Goal: Task Accomplishment & Management: Manage account settings

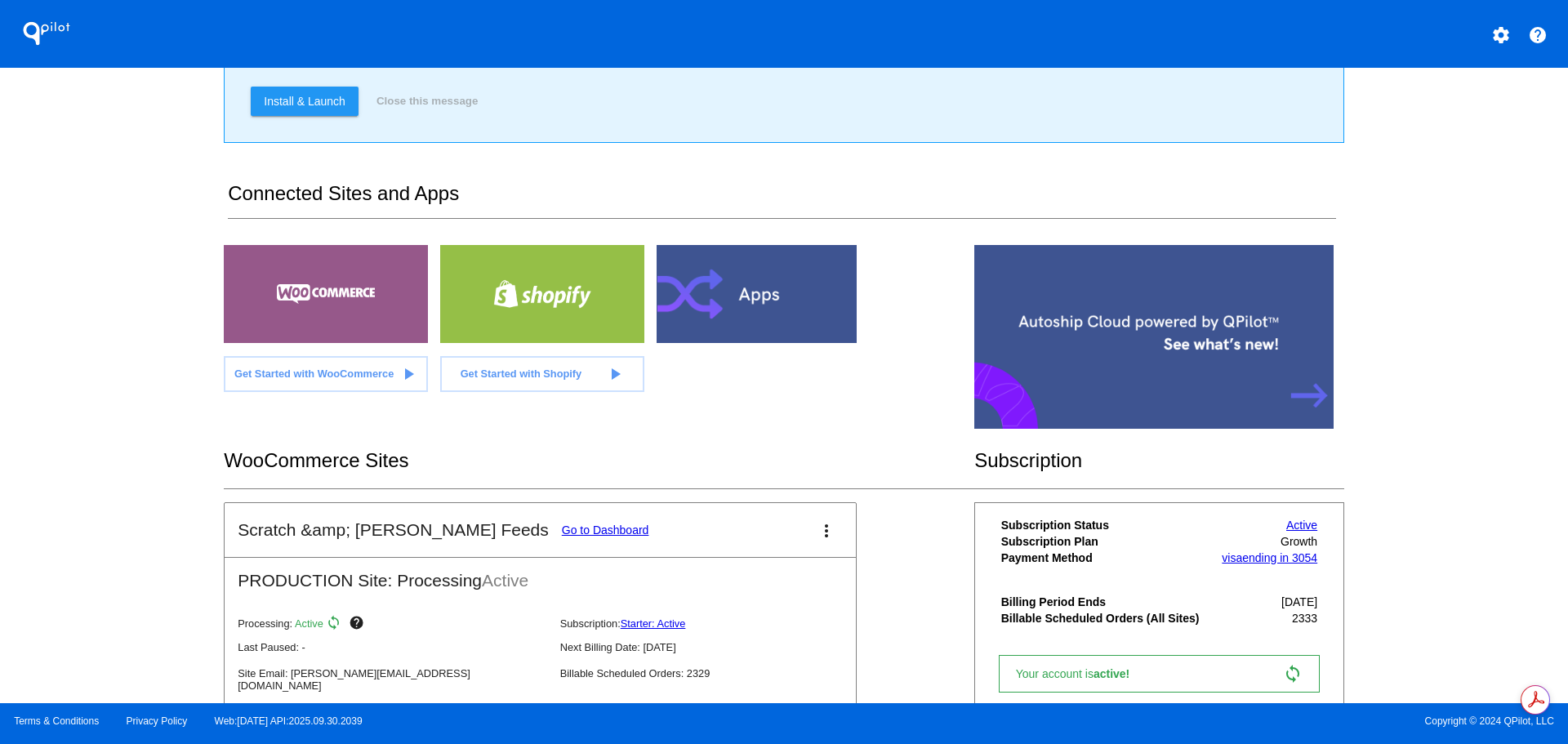
scroll to position [162, 0]
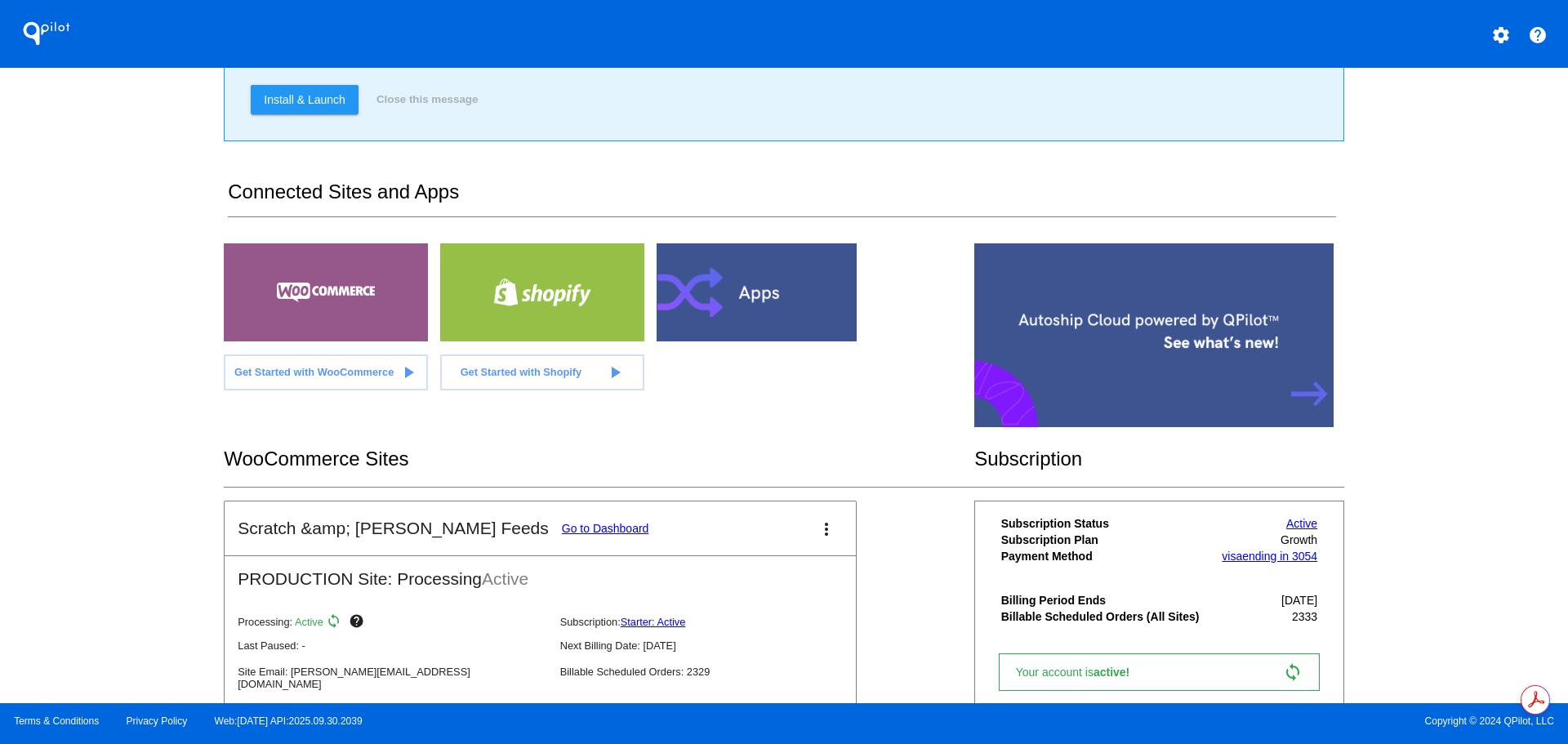
click at [562, 525] on link "Go to Dashboard" at bounding box center [605, 528] width 88 height 13
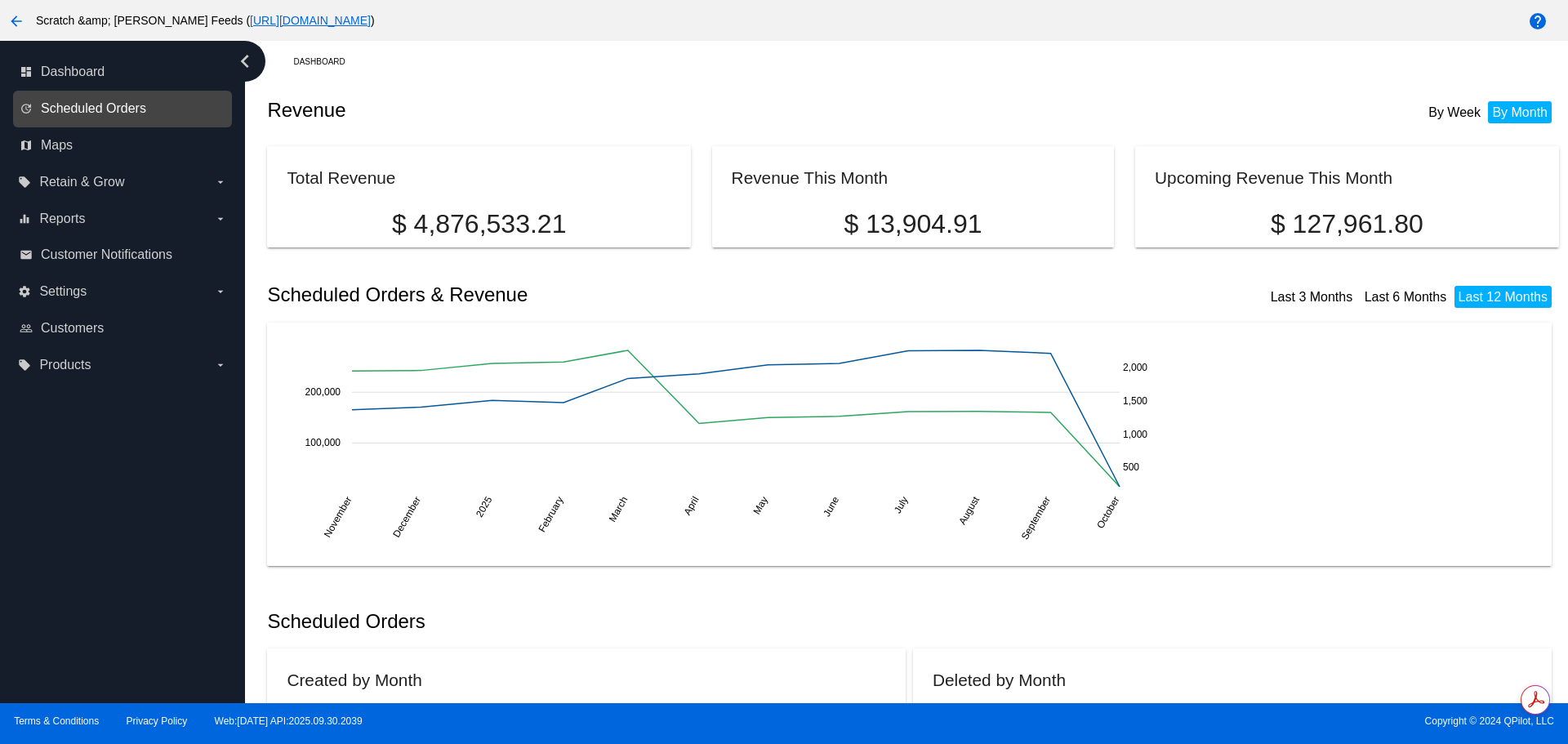
click at [133, 103] on span "Scheduled Orders" at bounding box center [93, 108] width 105 height 15
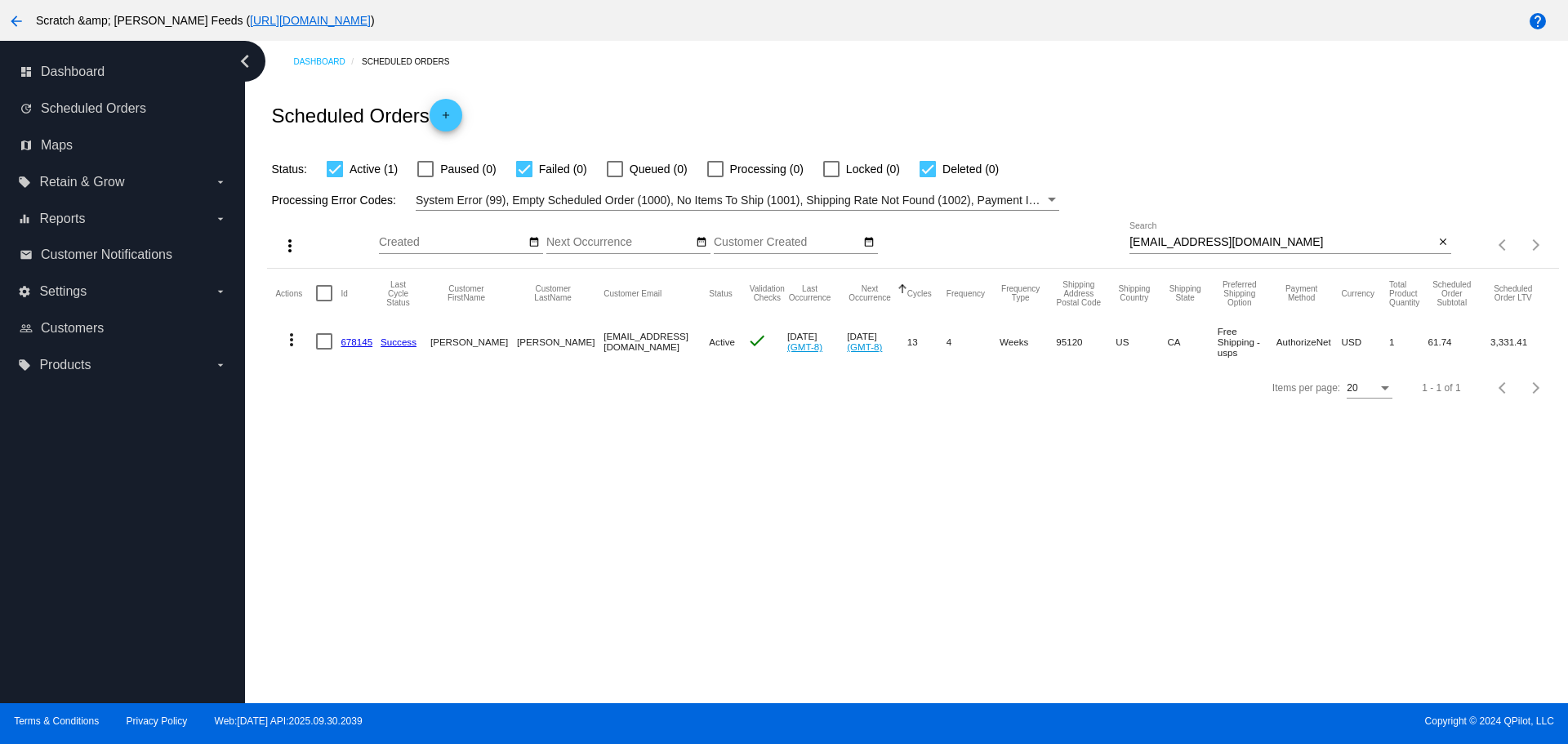
click at [1264, 245] on input "angelateri@sbcglobal.net" at bounding box center [1281, 242] width 304 height 13
drag, startPoint x: 1264, startPoint y: 245, endPoint x: 1081, endPoint y: 238, distance: 183.1
click at [1081, 238] on div "more_vert Oct Jan Feb Mar [DATE]" at bounding box center [912, 239] width 1290 height 58
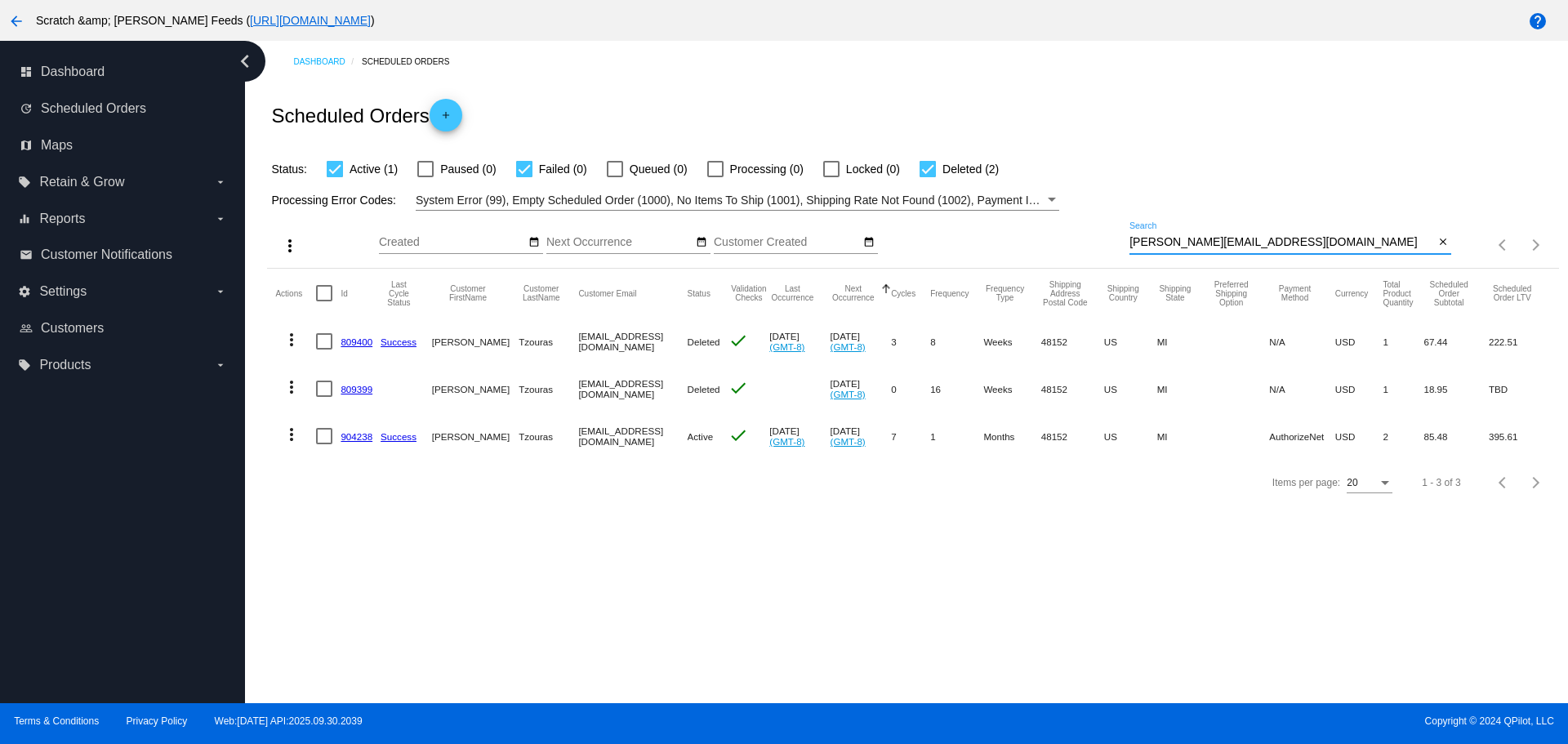
type input "[PERSON_NAME][EMAIL_ADDRESS][DOMAIN_NAME]"
click at [356, 435] on link "904238" at bounding box center [356, 436] width 32 height 10
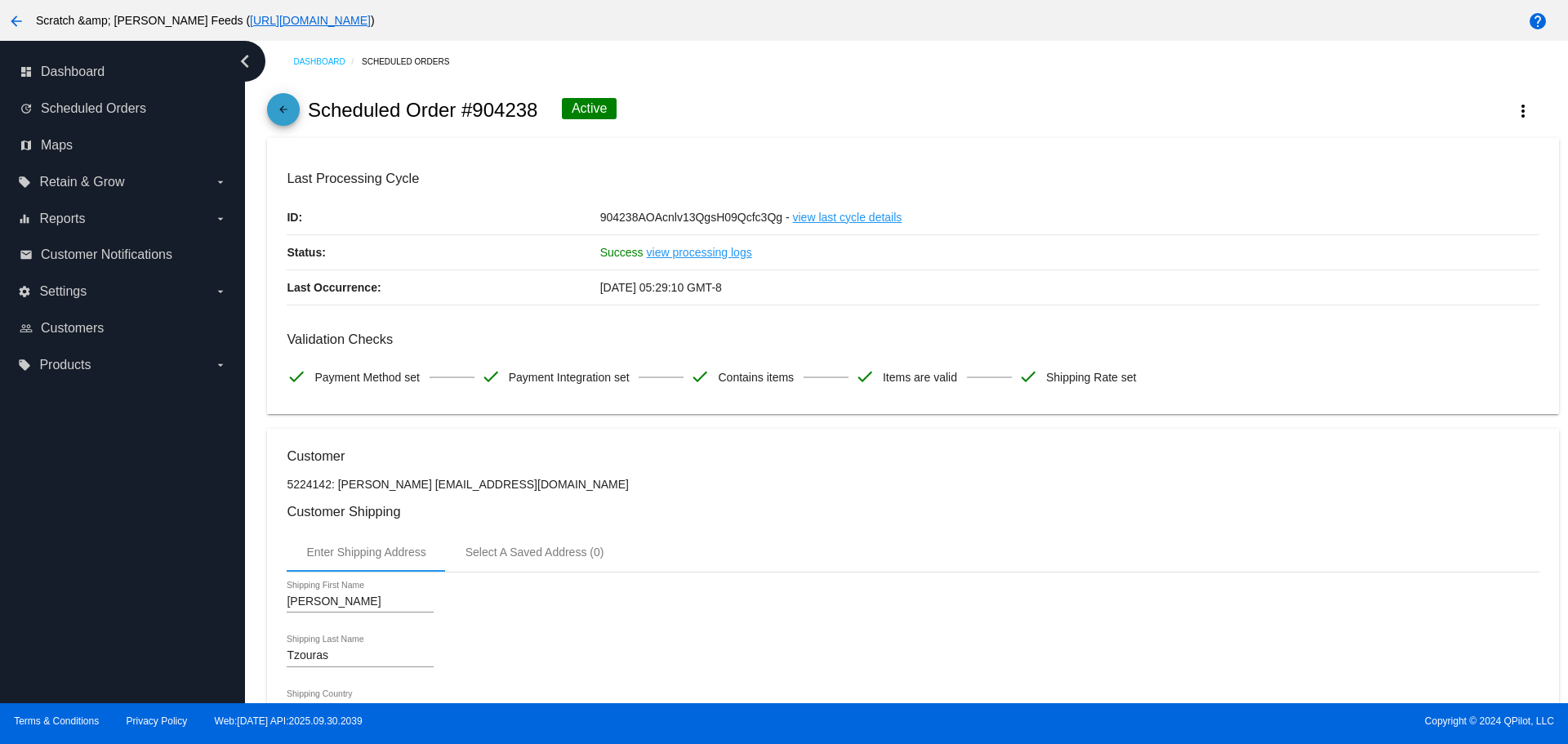
click at [279, 121] on mat-icon "arrow_back" at bounding box center [283, 114] width 20 height 20
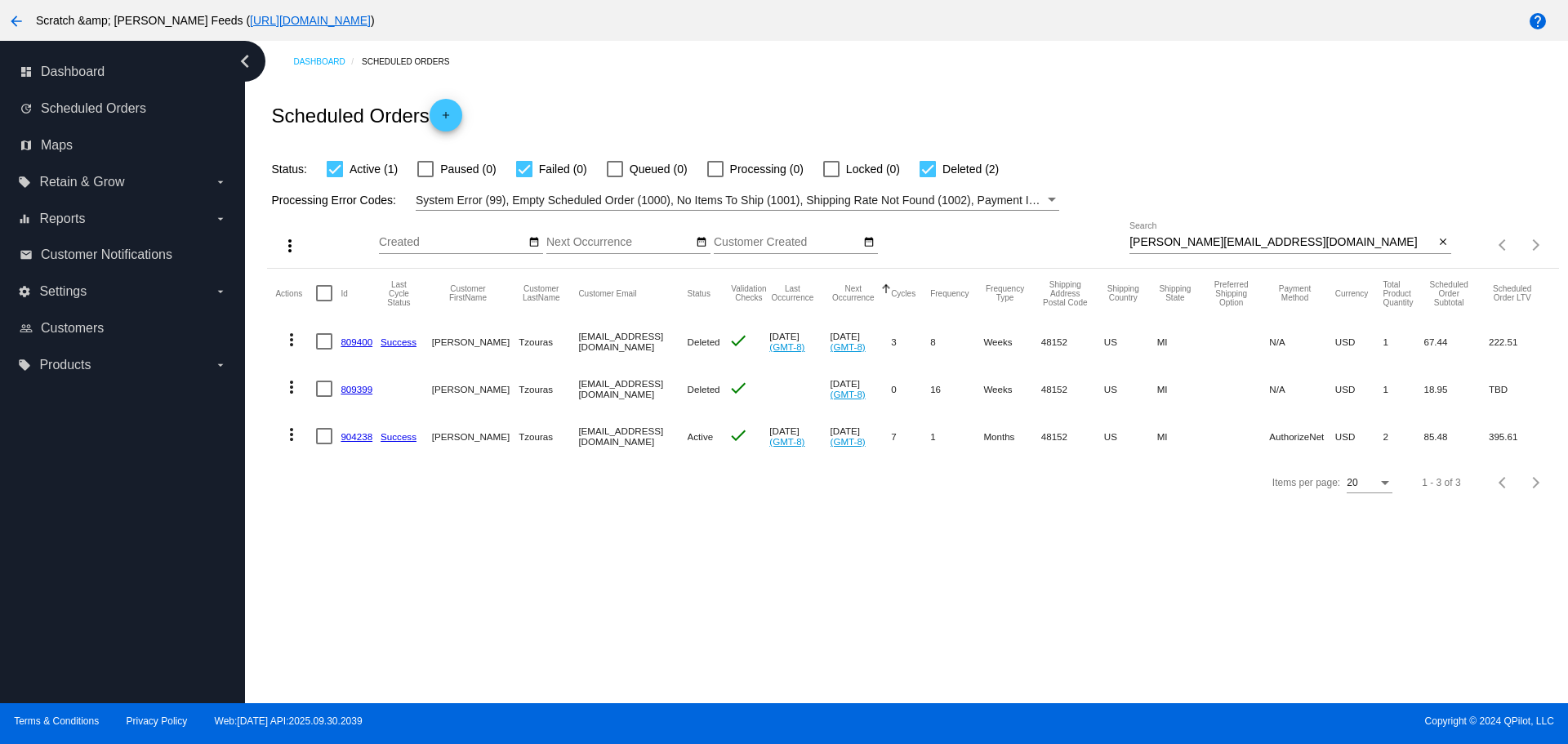
click at [295, 434] on mat-icon "more_vert" at bounding box center [291, 434] width 20 height 20
click at [349, 549] on span "Process Now" at bounding box center [357, 551] width 67 height 13
click at [350, 435] on link "904238" at bounding box center [356, 436] width 32 height 10
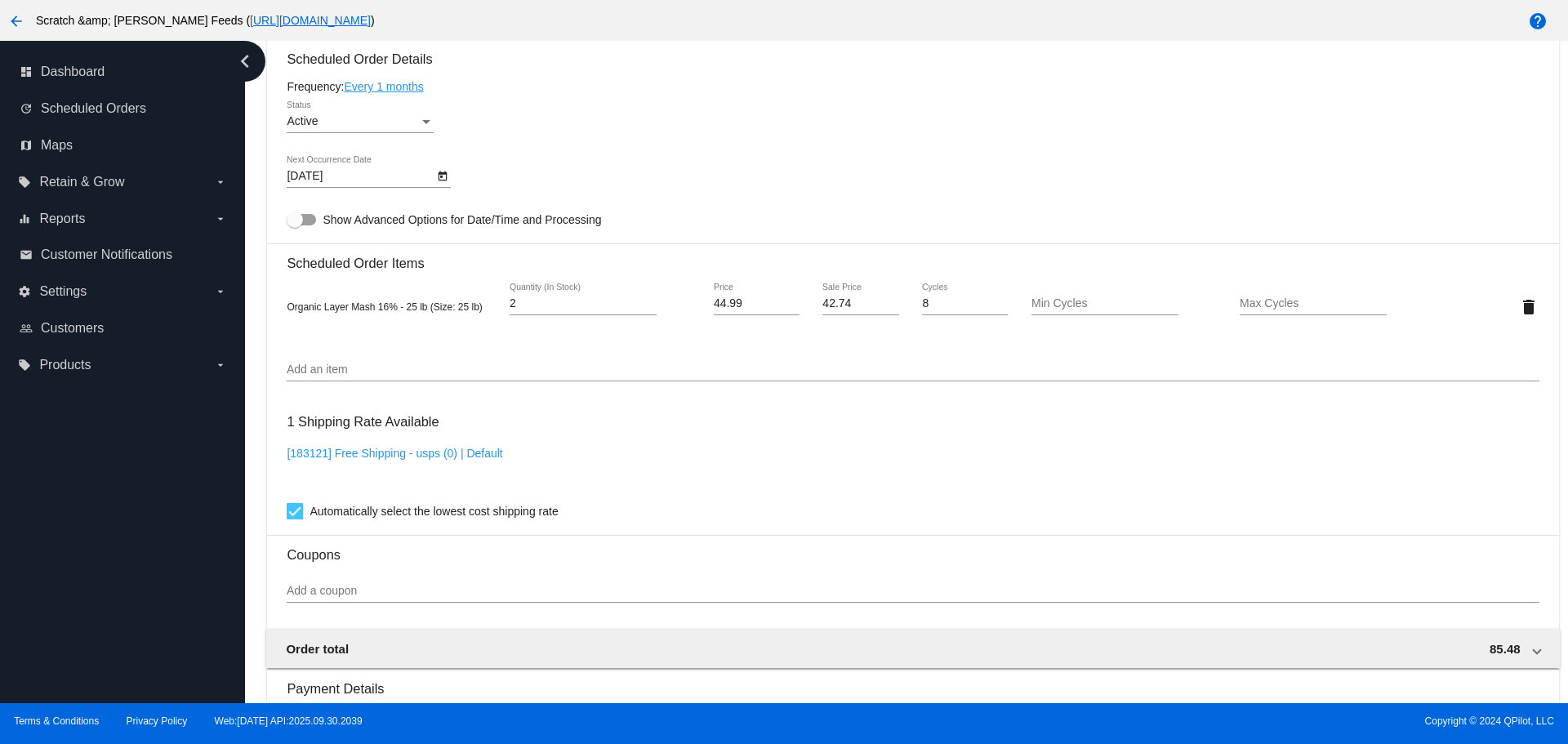
scroll to position [979, 0]
click at [547, 305] on input "2" at bounding box center [582, 302] width 147 height 13
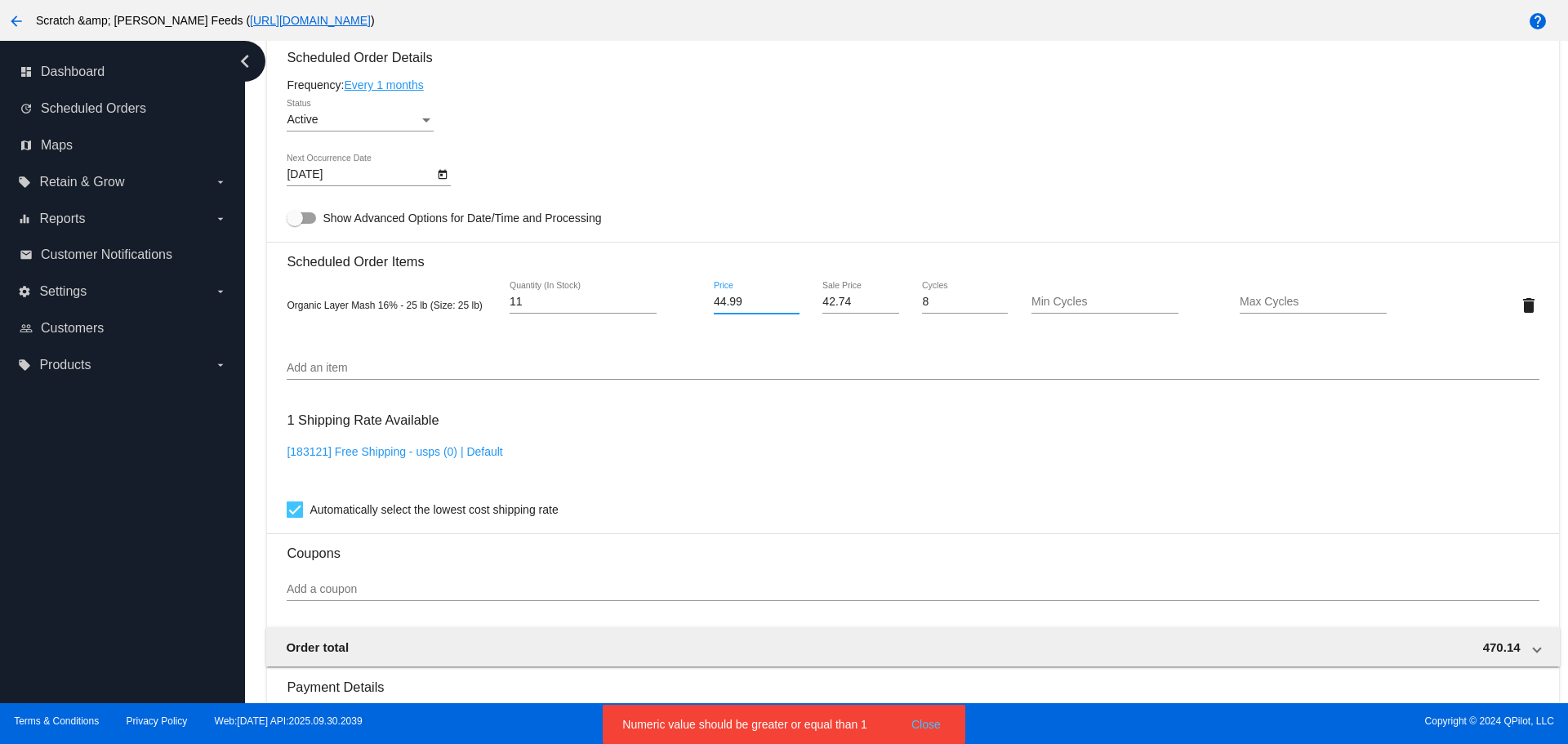
click at [547, 305] on mat-card "Customer 5224142: Dianne Tzouras dtzouras@mac.com Customer Shipping Enter Shipp…" at bounding box center [912, 265] width 1290 height 1633
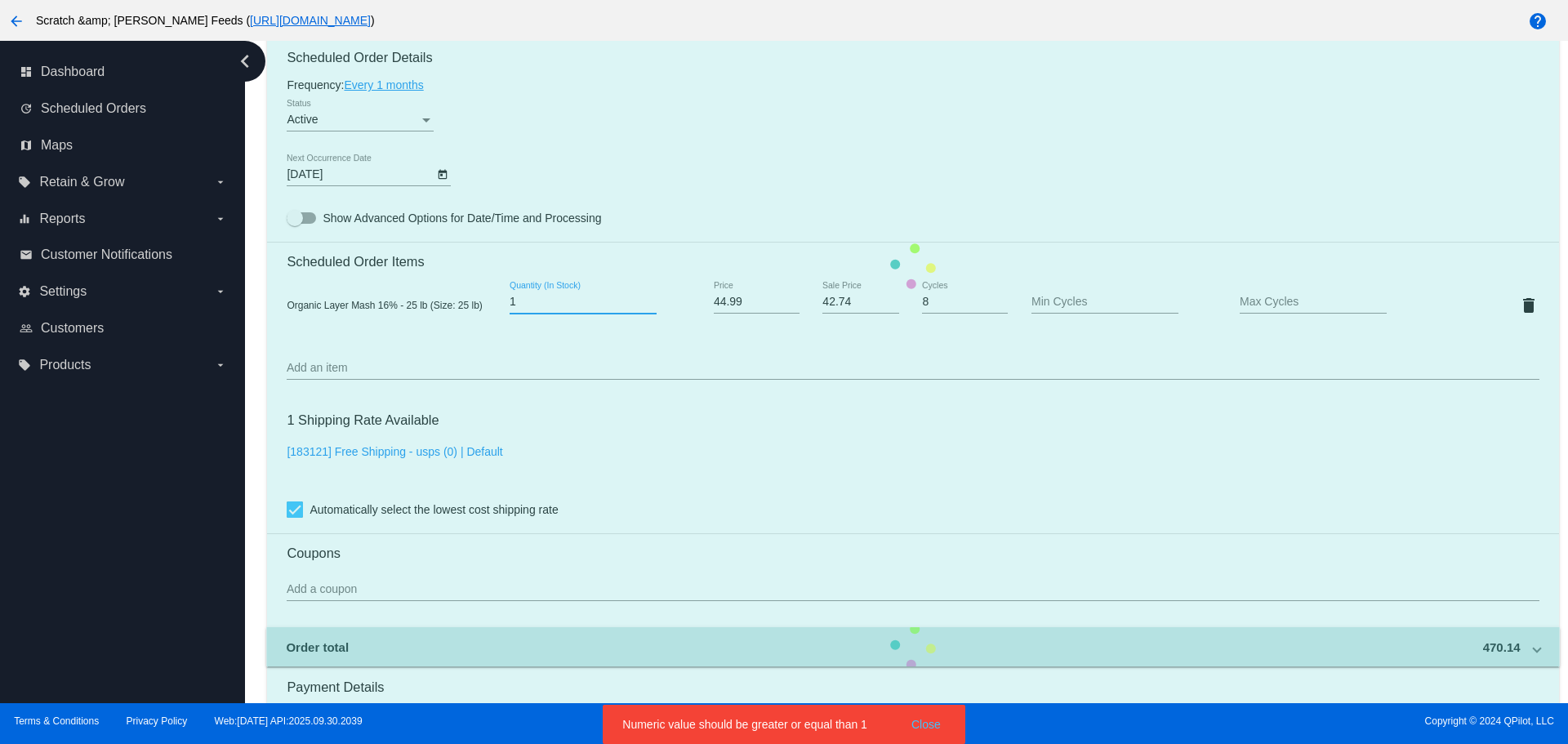
type input "1"
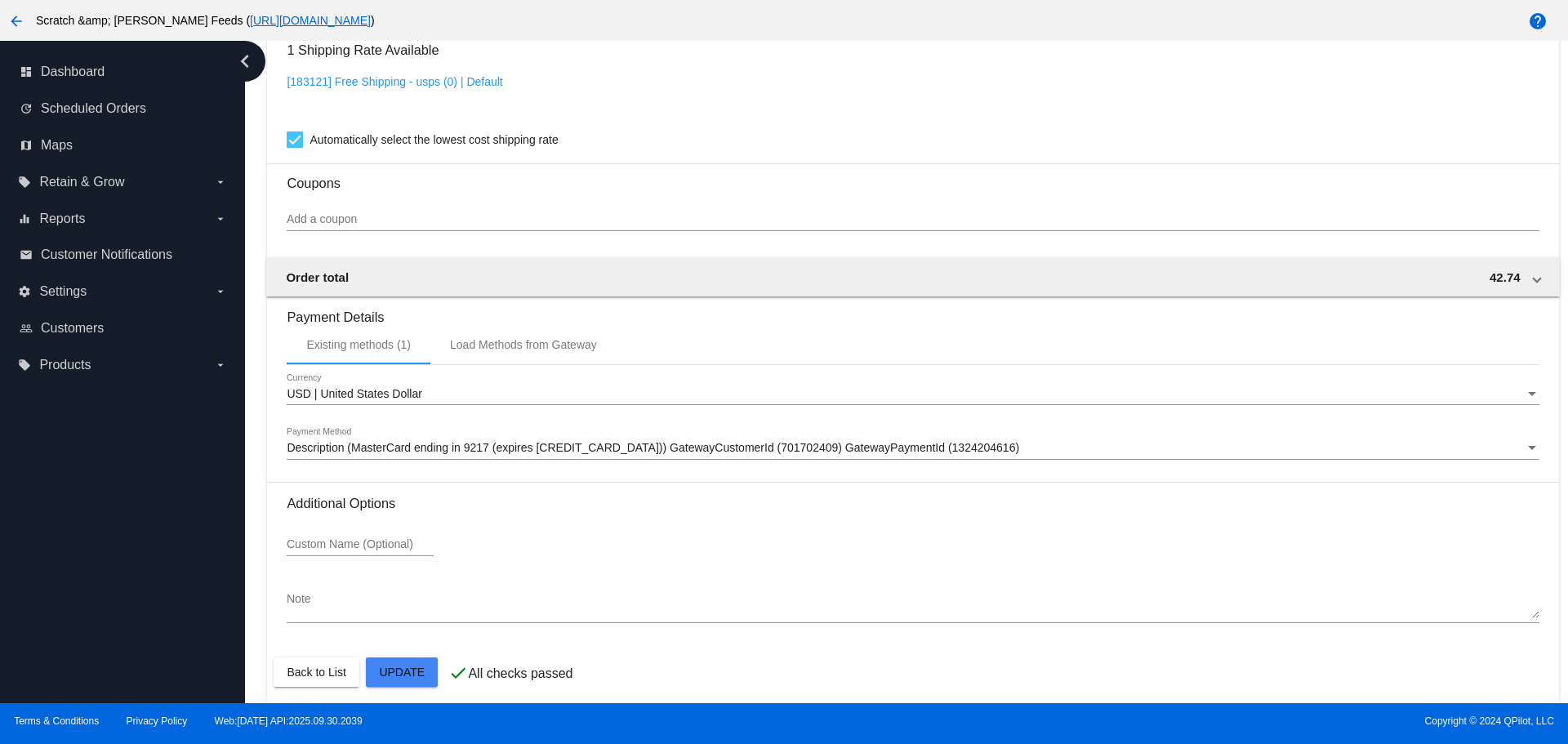
scroll to position [1359, 0]
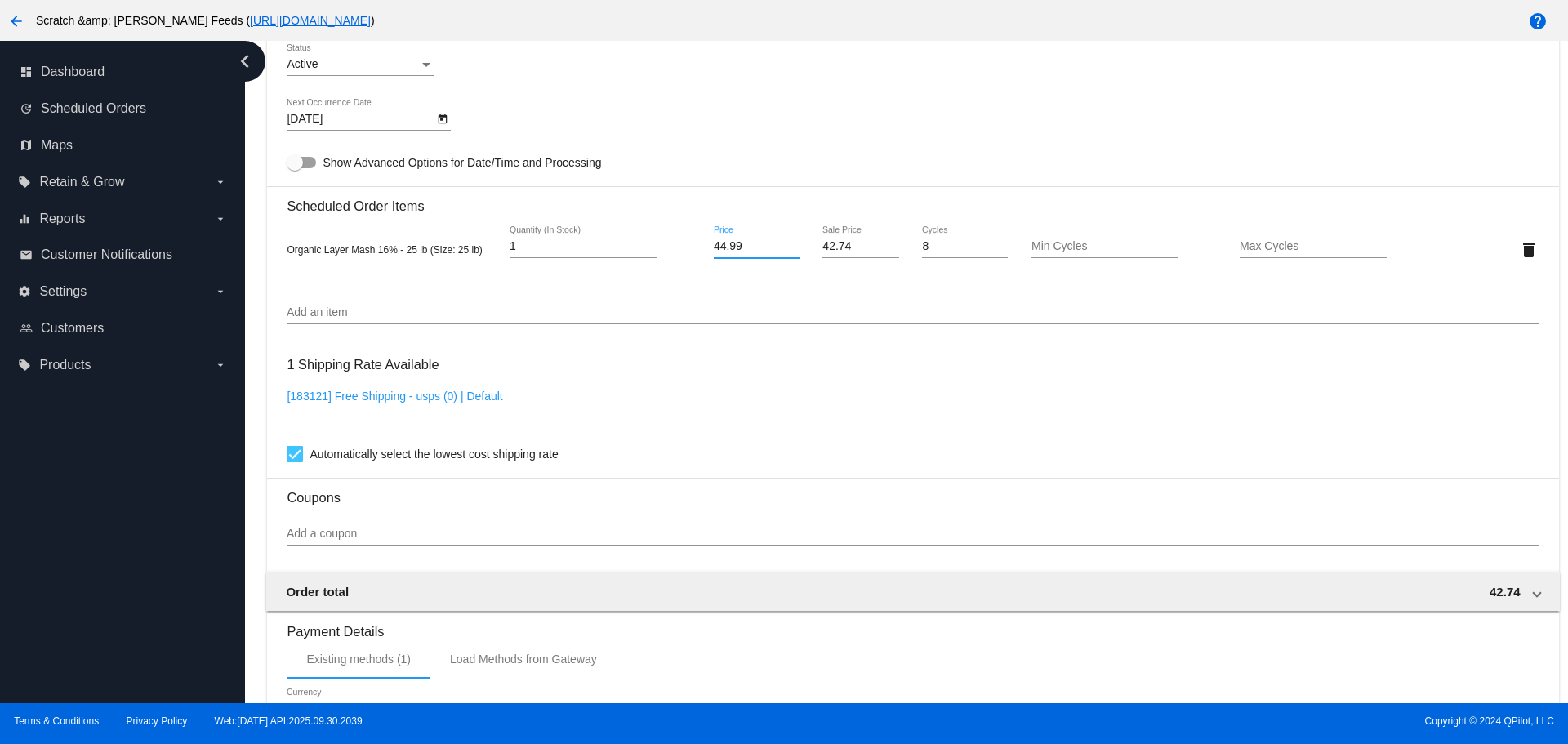
scroll to position [1034, 0]
click at [360, 314] on mat-card "Customer 5224142: Dianne Tzouras dtzouras@mac.com Customer Shipping Enter Shipp…" at bounding box center [912, 211] width 1290 height 1633
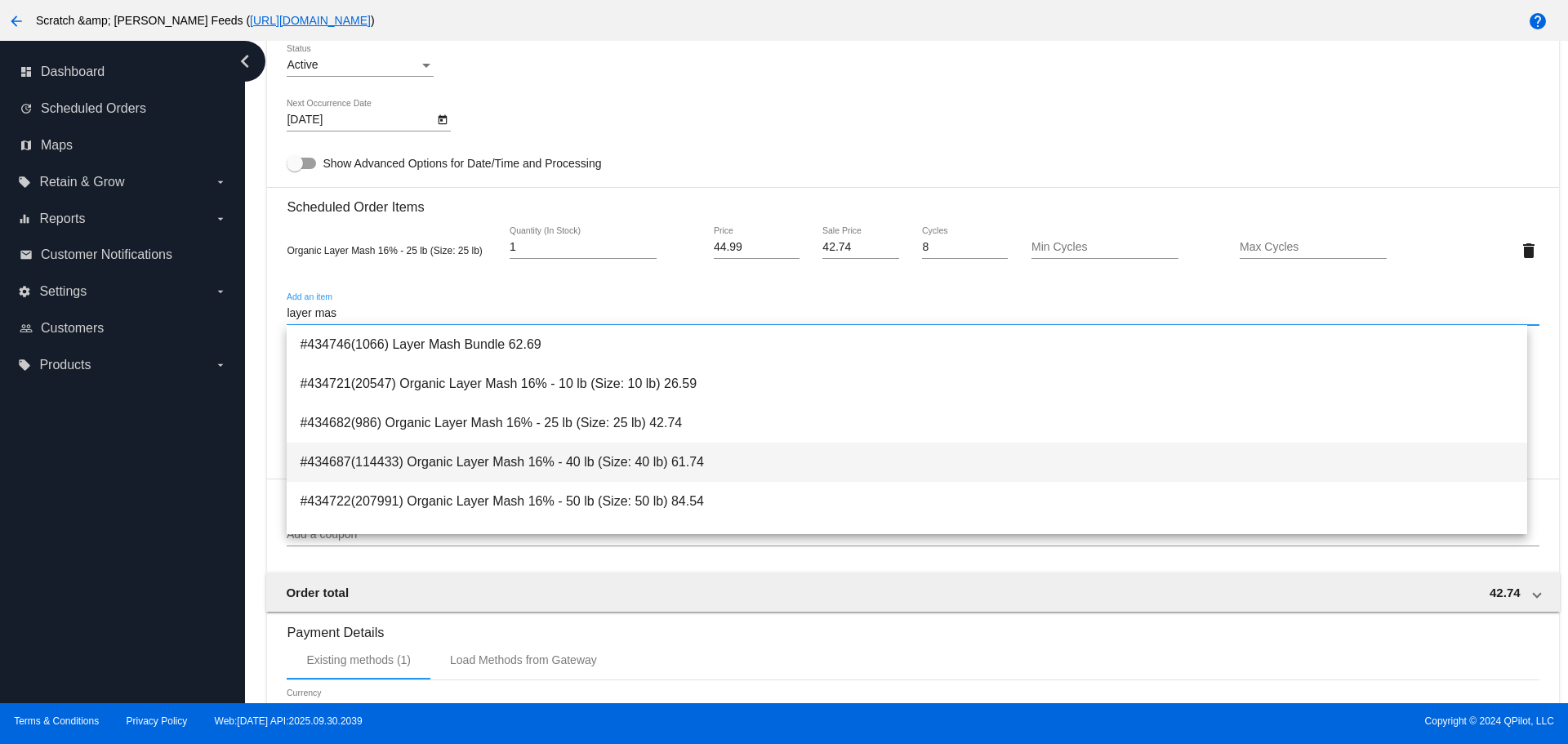
type input "layer mas"
click at [412, 462] on span "#434687(114433) Organic Layer Mash 16% - 40 lb (Size: 40 lb) 61.74" at bounding box center [905, 461] width 1213 height 39
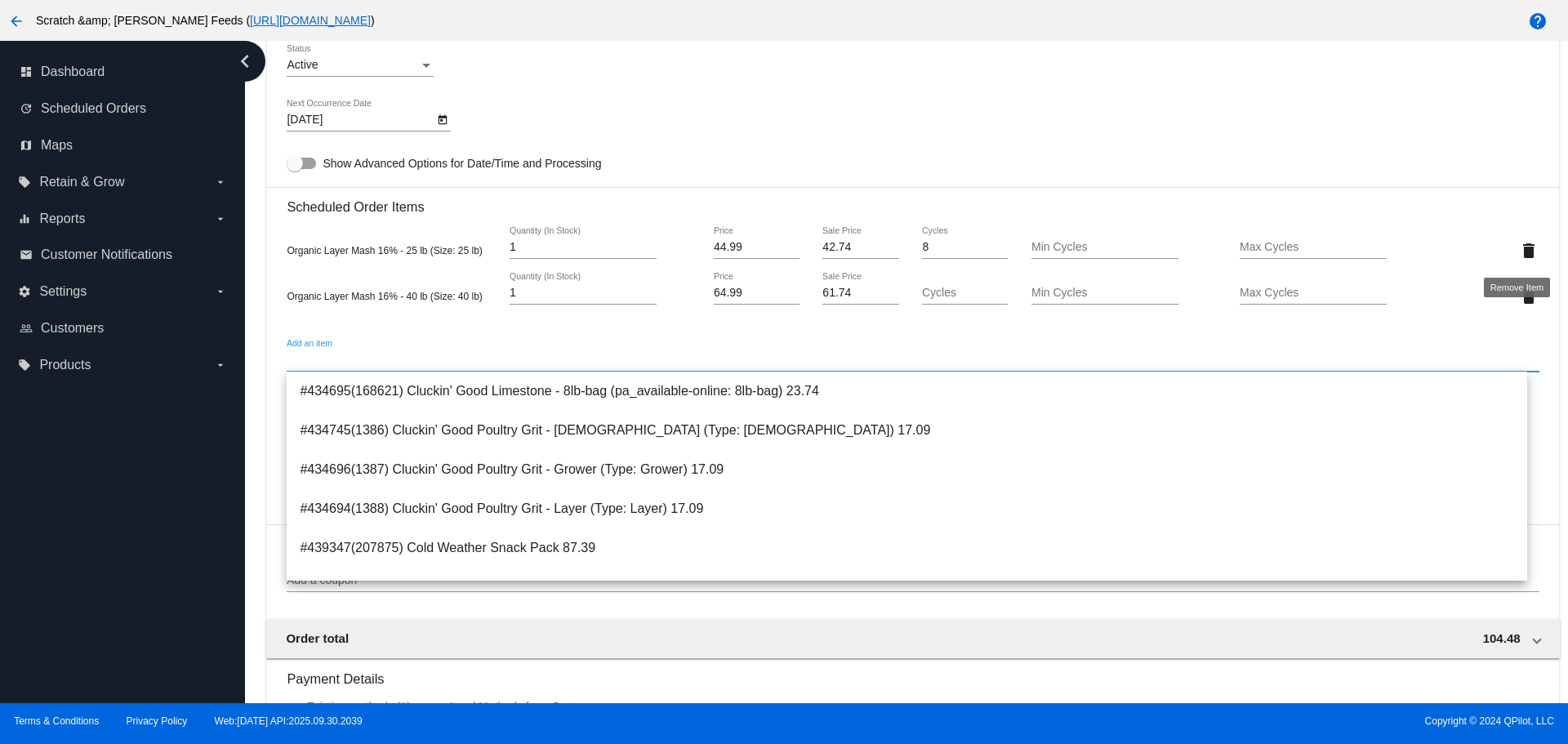
click at [1519, 248] on mat-icon "delete" at bounding box center [1528, 251] width 20 height 20
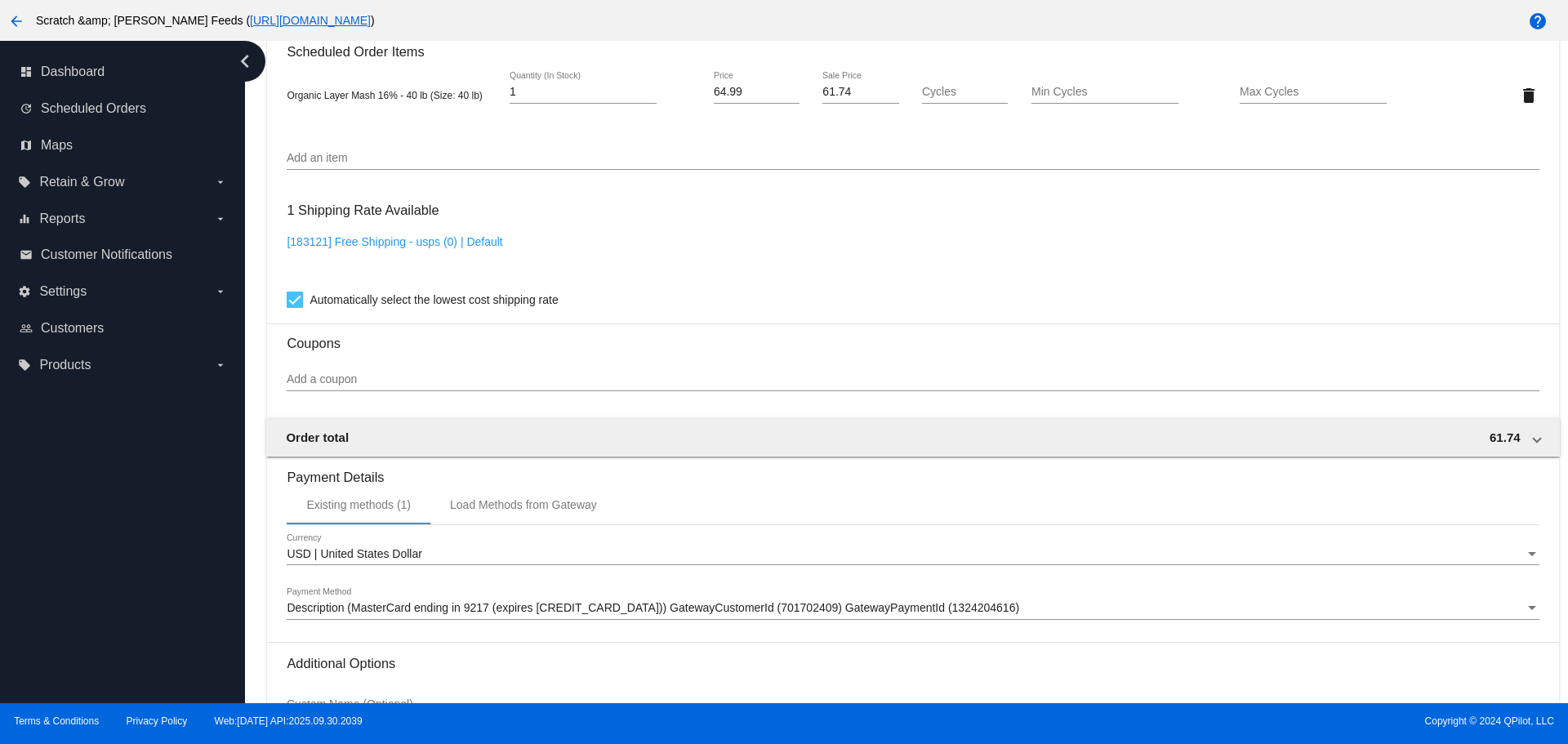
scroll to position [1359, 0]
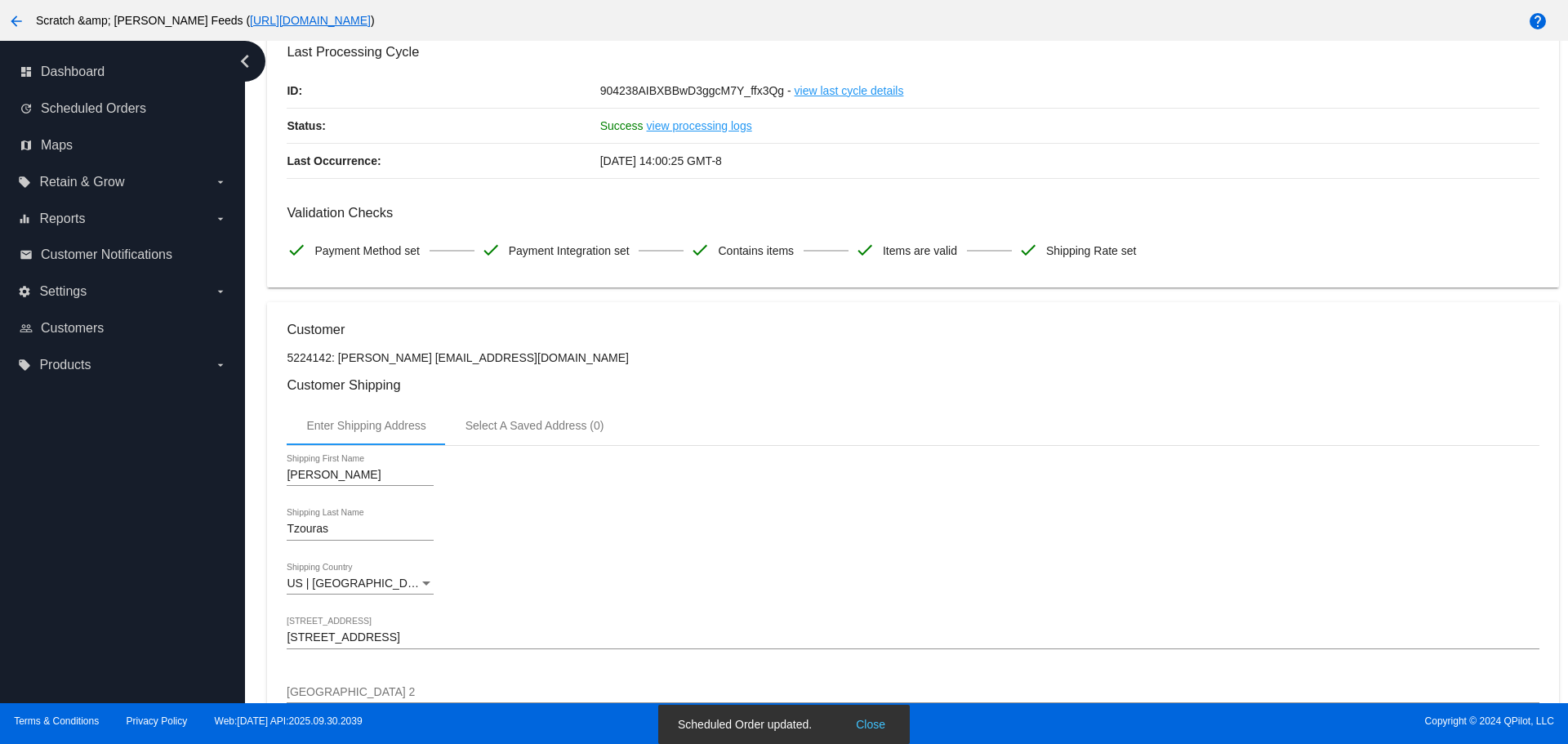
scroll to position [0, 0]
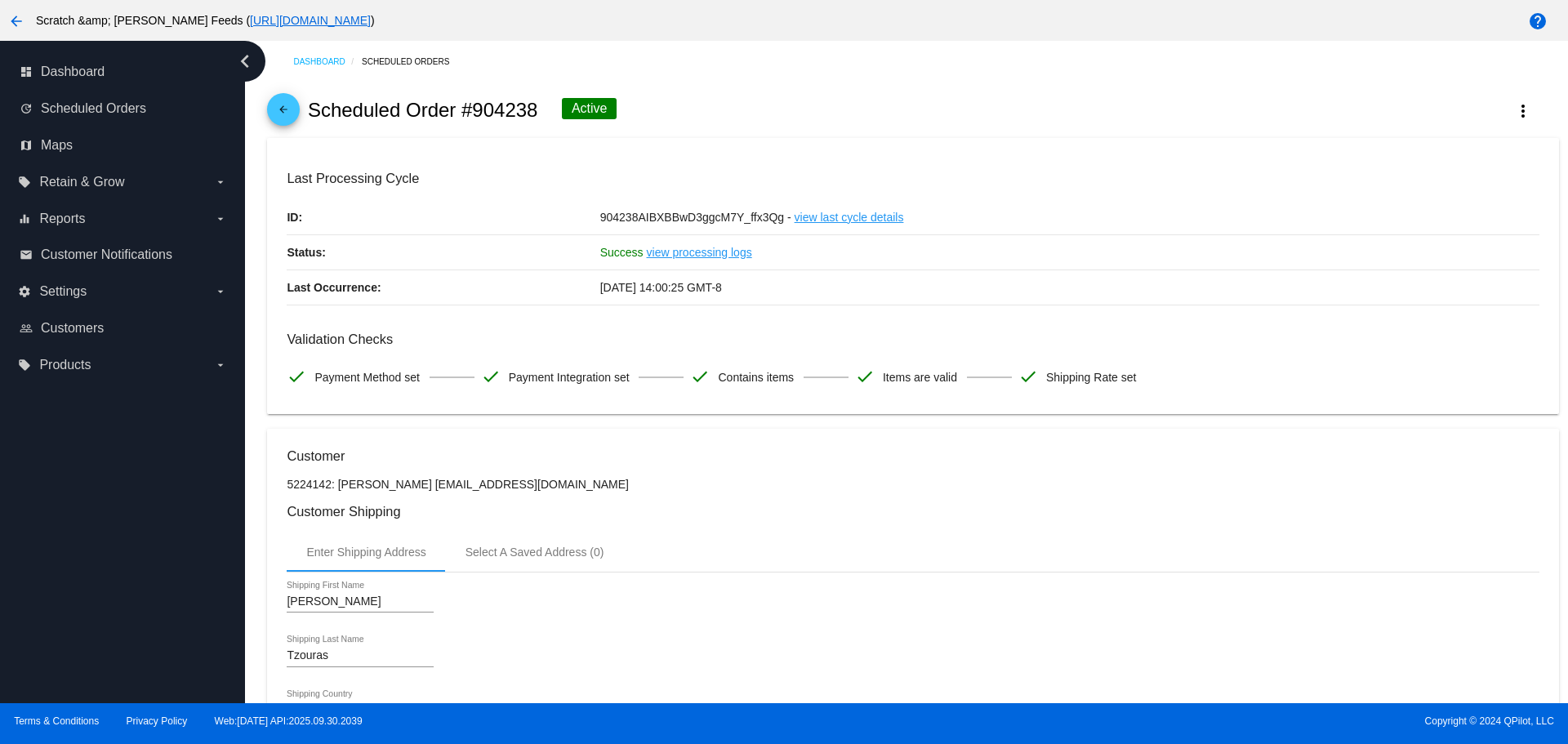
click at [289, 106] on mat-icon "arrow_back" at bounding box center [283, 114] width 20 height 20
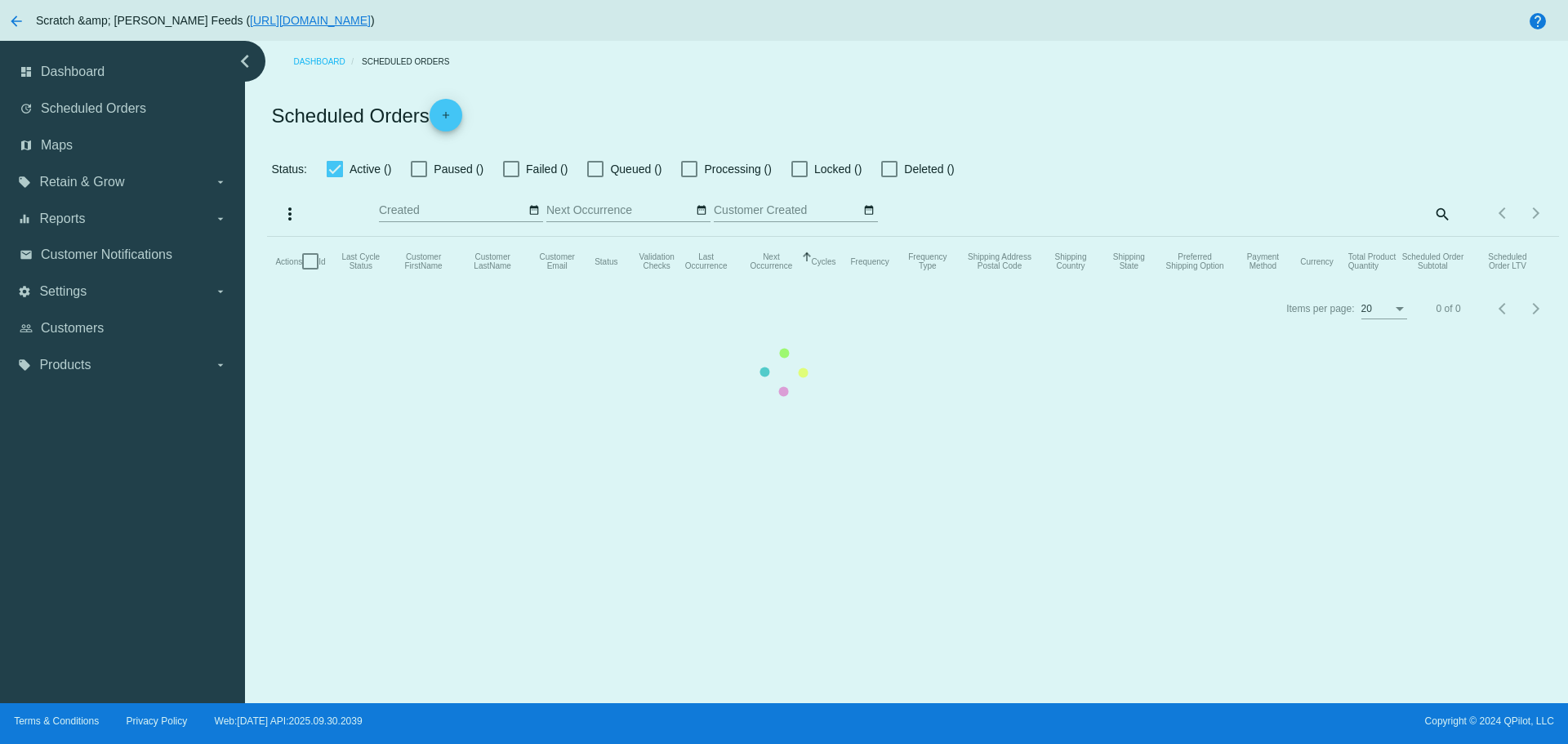
checkbox input "true"
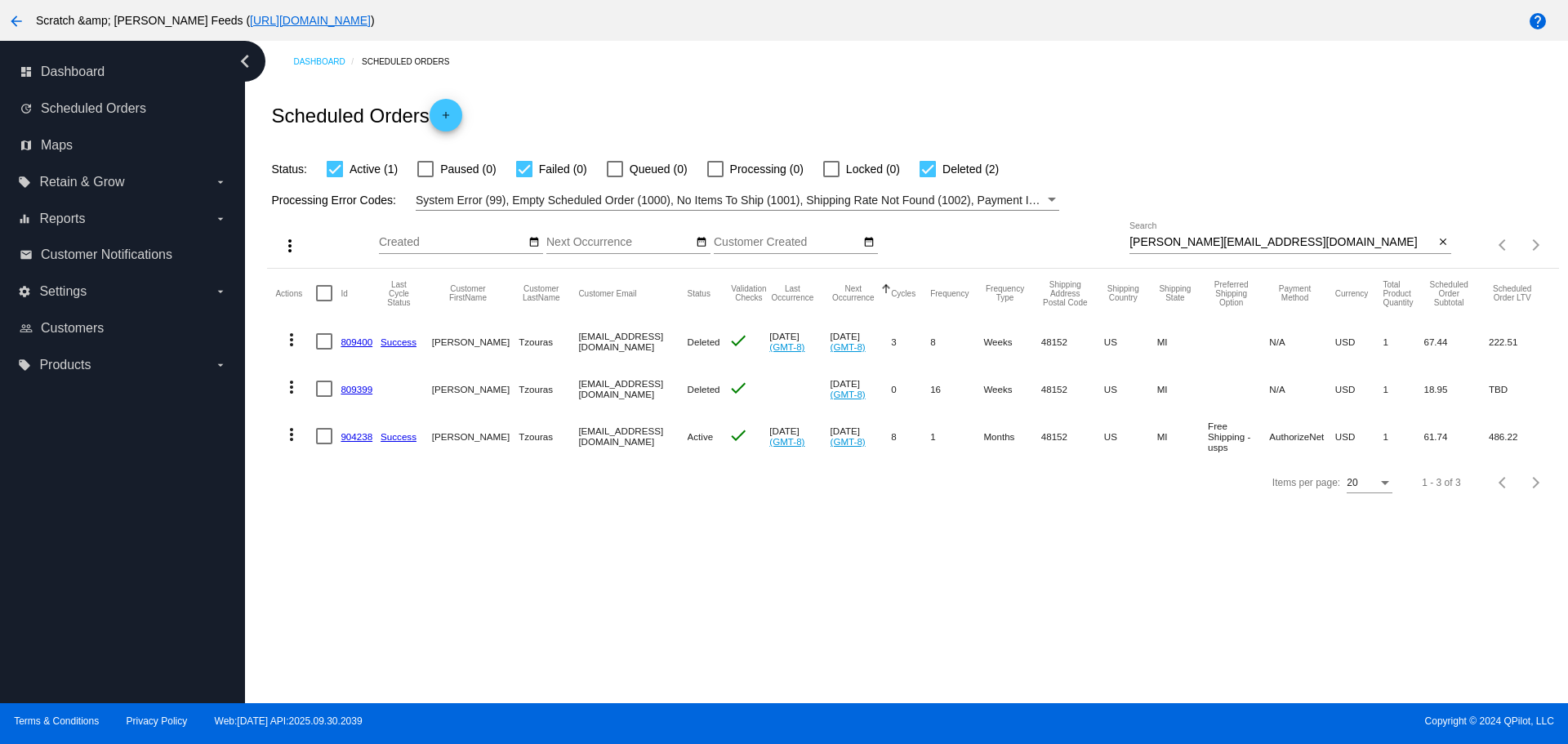
click at [287, 434] on mat-icon "more_vert" at bounding box center [291, 434] width 20 height 20
click at [379, 545] on button "cached Process Now" at bounding box center [356, 551] width 162 height 39
click at [356, 439] on link "904238" at bounding box center [356, 436] width 32 height 10
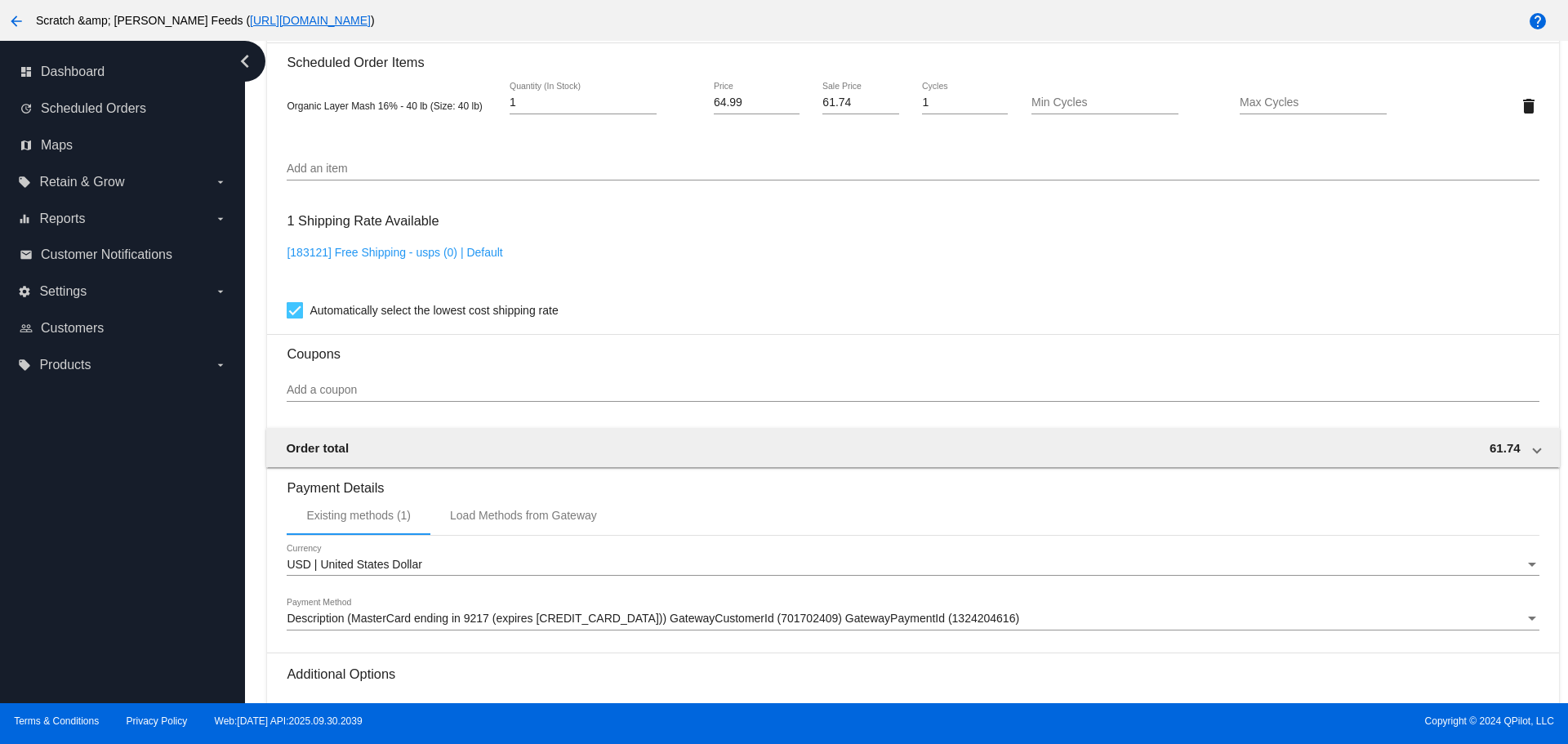
scroll to position [1359, 0]
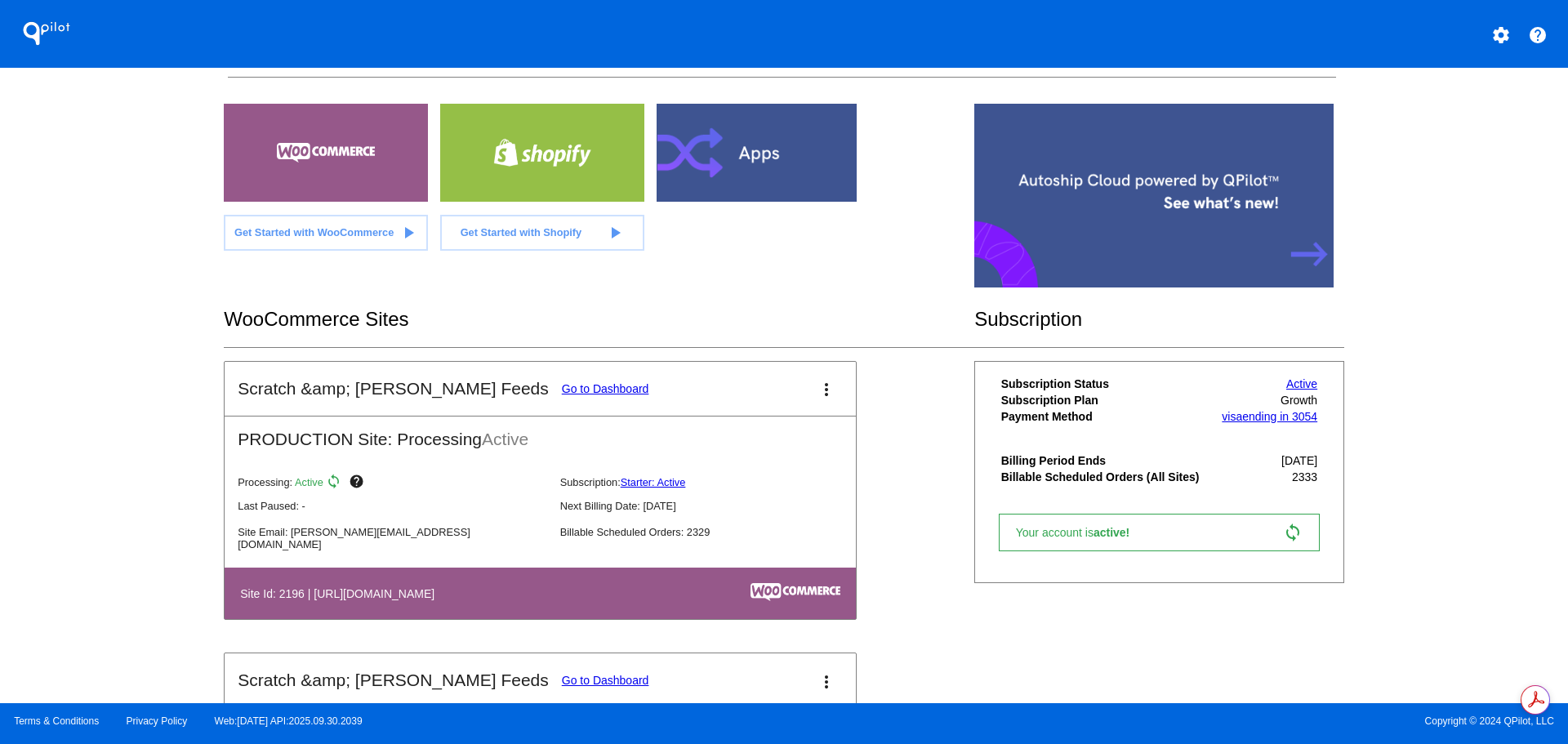
scroll to position [490, 0]
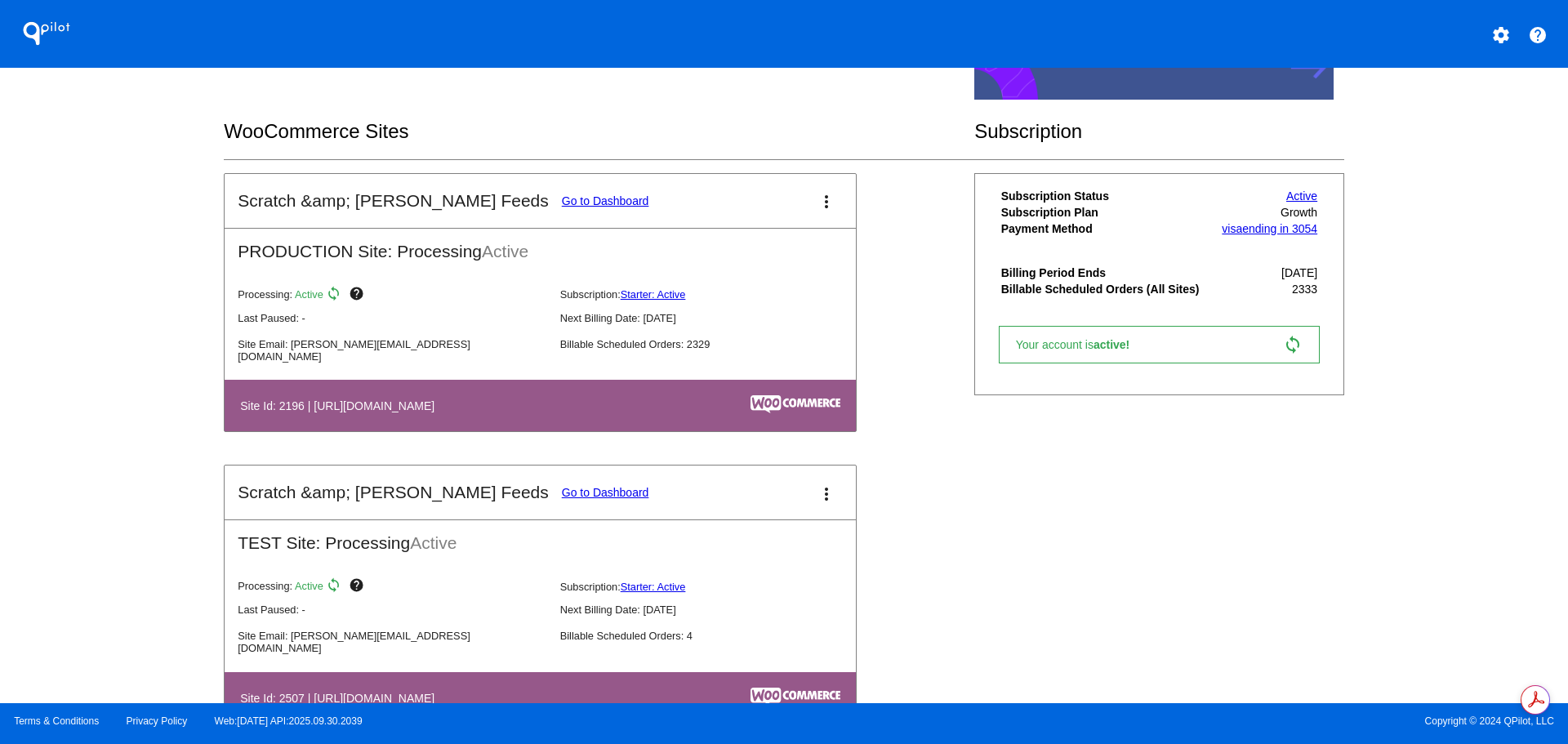
click at [562, 201] on link "Go to Dashboard" at bounding box center [605, 200] width 88 height 13
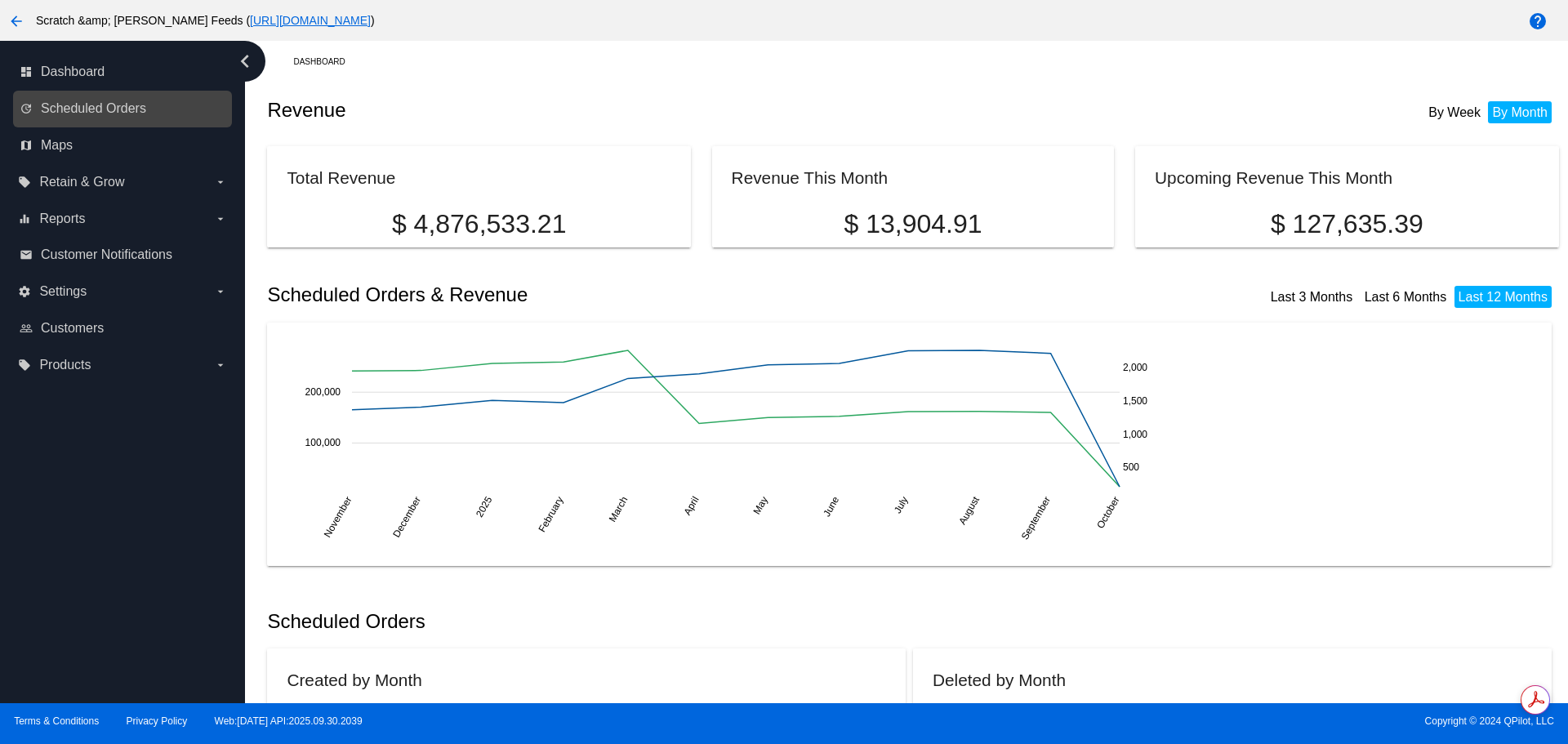
click at [109, 119] on link "update Scheduled Orders" at bounding box center [123, 108] width 207 height 26
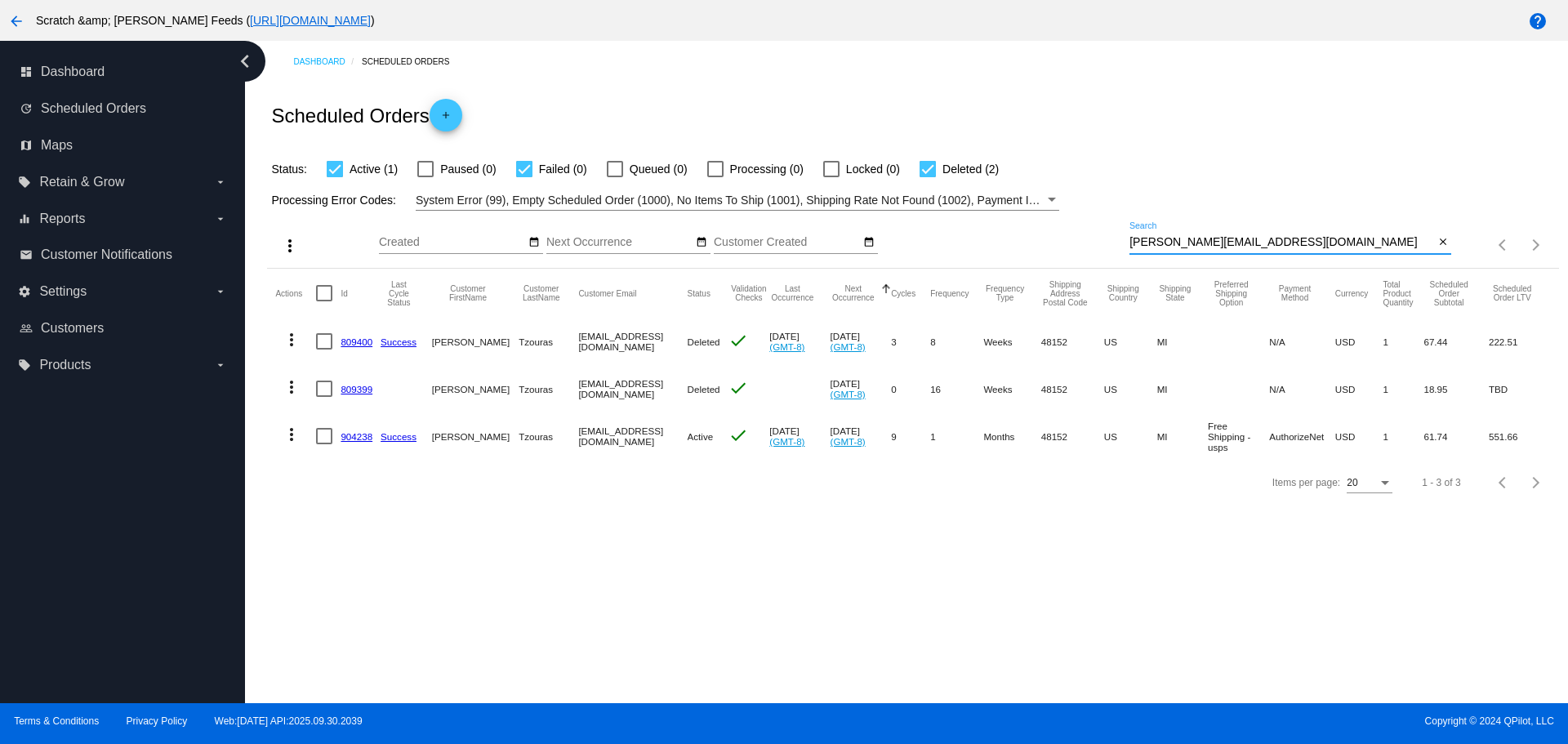
drag, startPoint x: 1234, startPoint y: 242, endPoint x: 1101, endPoint y: 243, distance: 133.0
click at [1101, 243] on div "more_vert Oct Jan Feb Mar [DATE]" at bounding box center [912, 239] width 1290 height 58
paste input "[EMAIL_ADDRESS]"
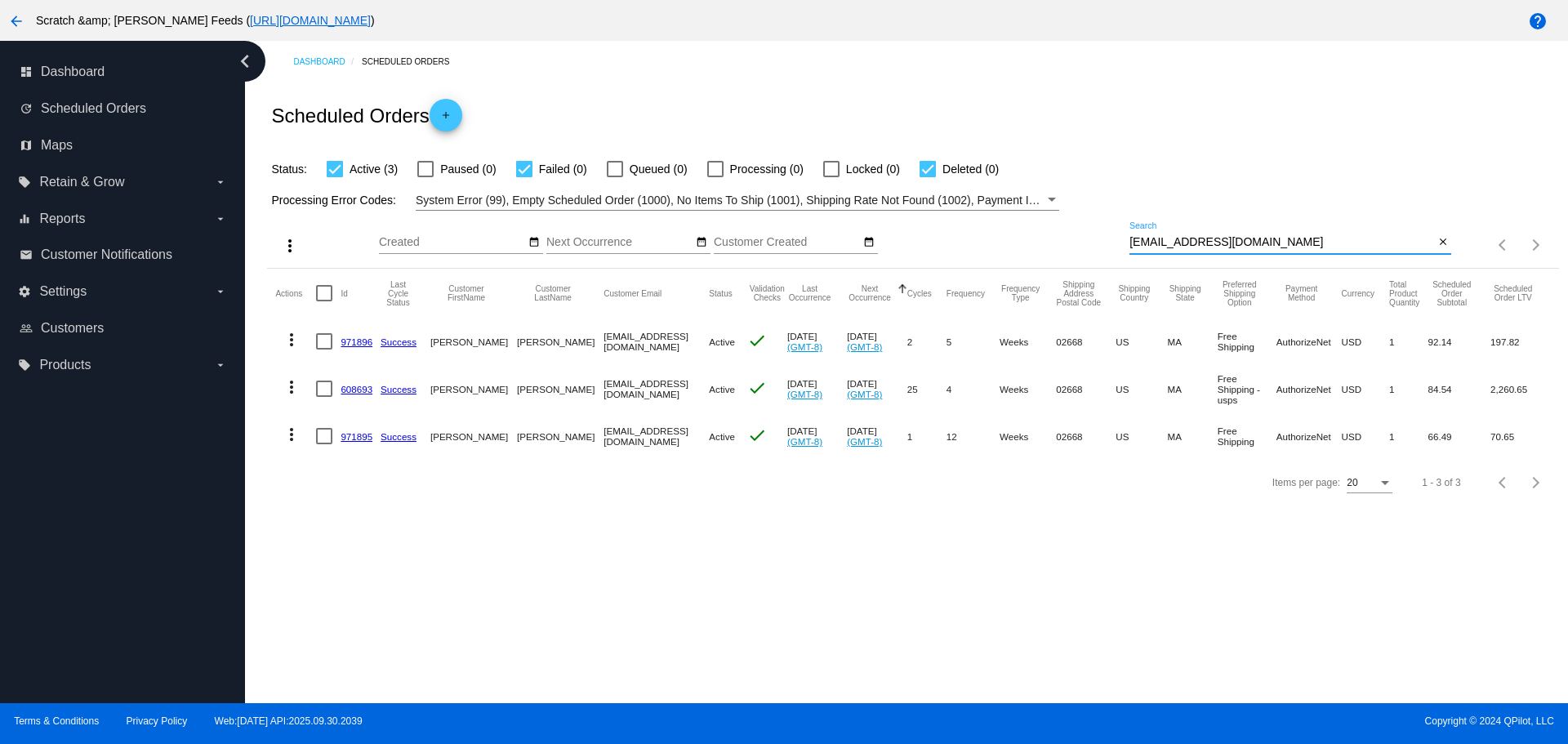
type input "[EMAIL_ADDRESS][DOMAIN_NAME]"
click at [356, 345] on link "971896" at bounding box center [356, 342] width 32 height 10
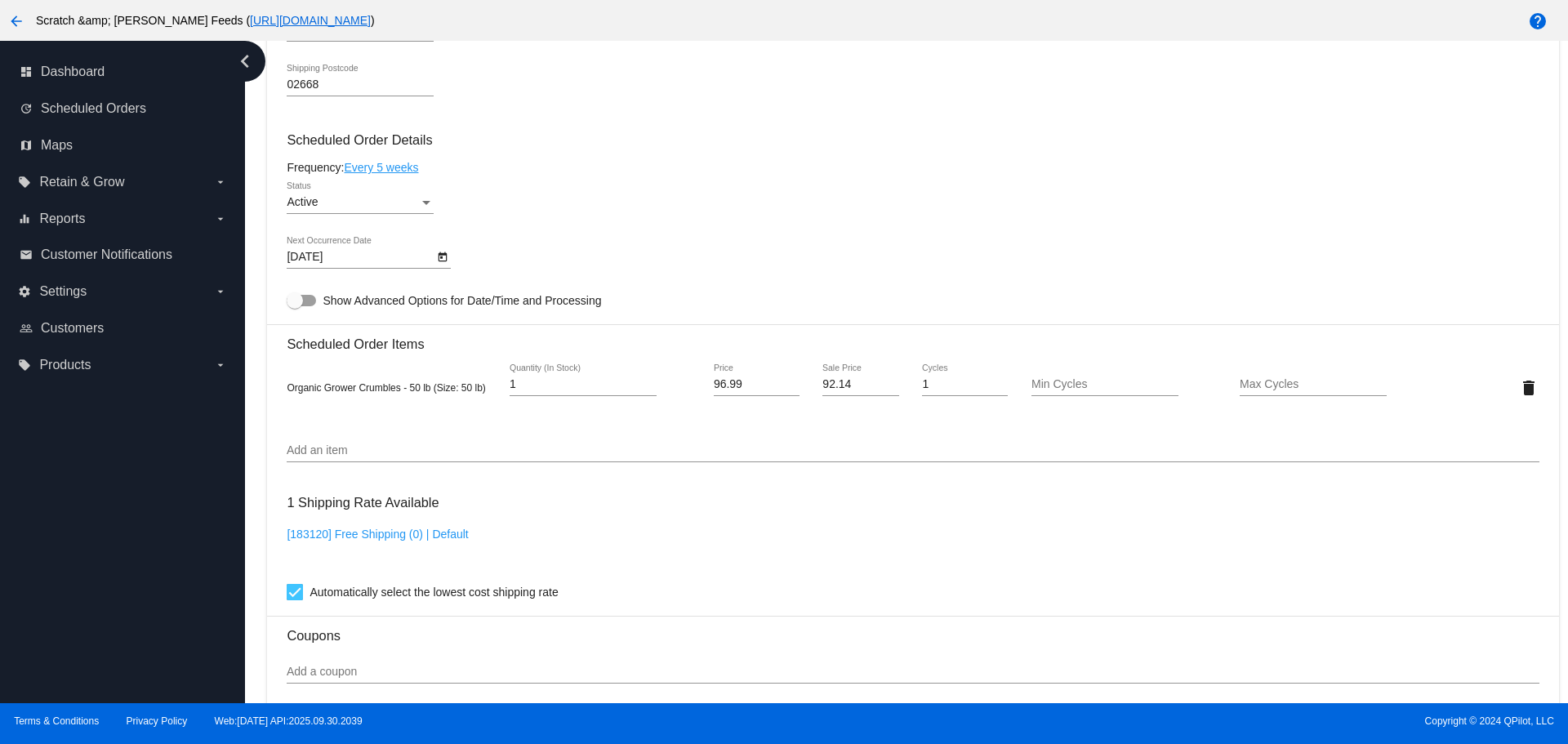
scroll to position [897, 0]
click at [378, 438] on div "Add an item" at bounding box center [911, 445] width 1251 height 32
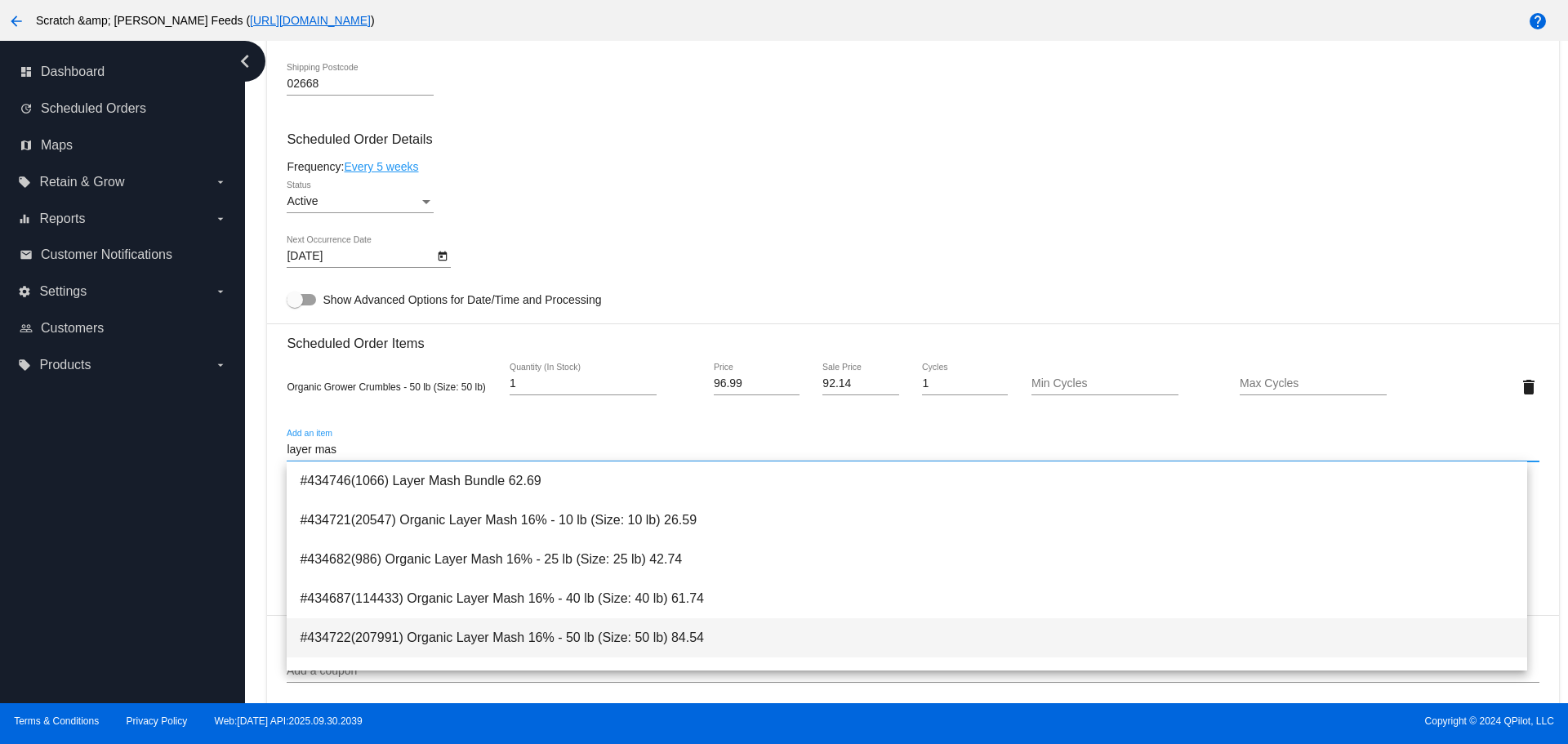
type input "layer mas"
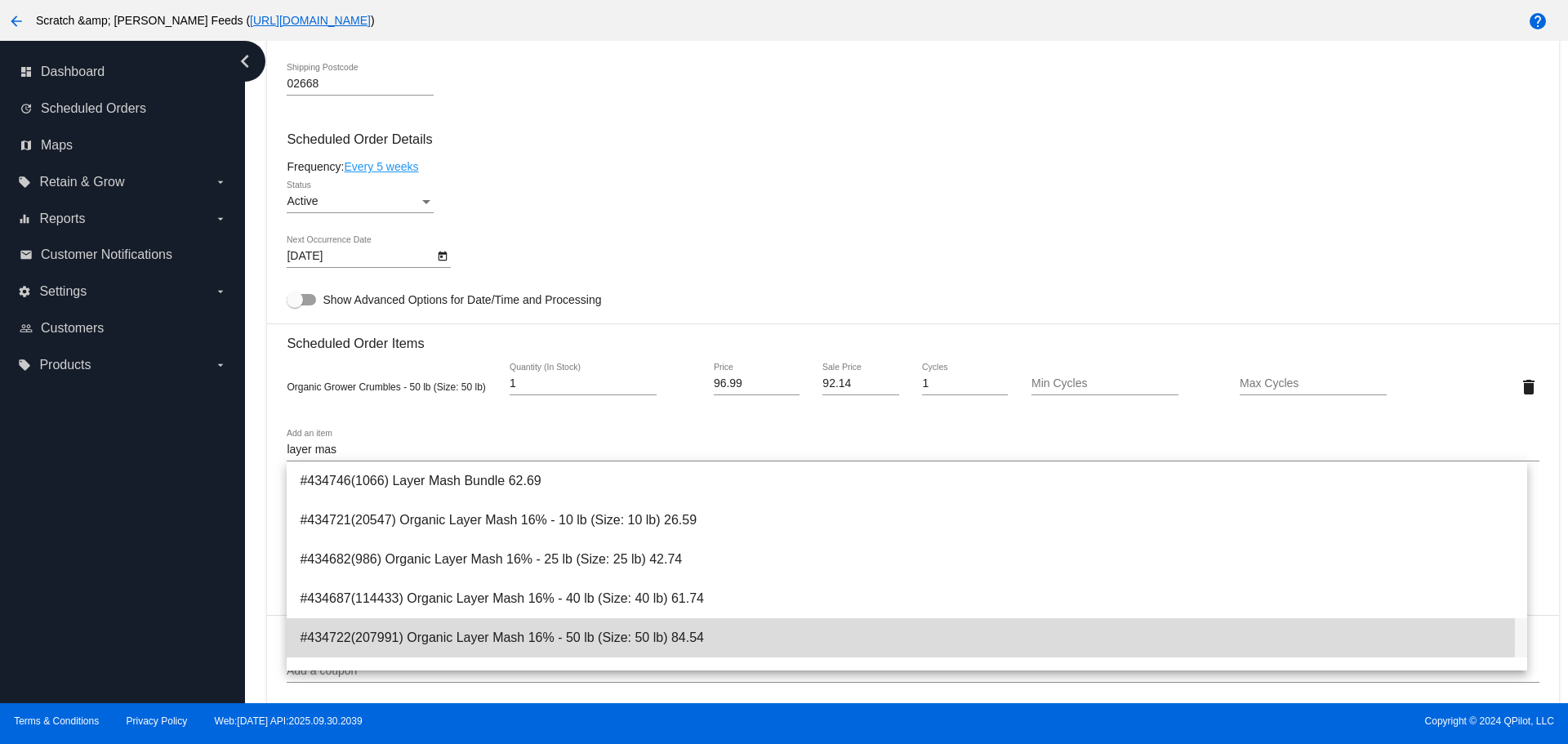
click at [357, 634] on span "#434722(207991) Organic Layer Mash 16% - 50 lb (Size: 50 lb) 84.54" at bounding box center [905, 637] width 1213 height 39
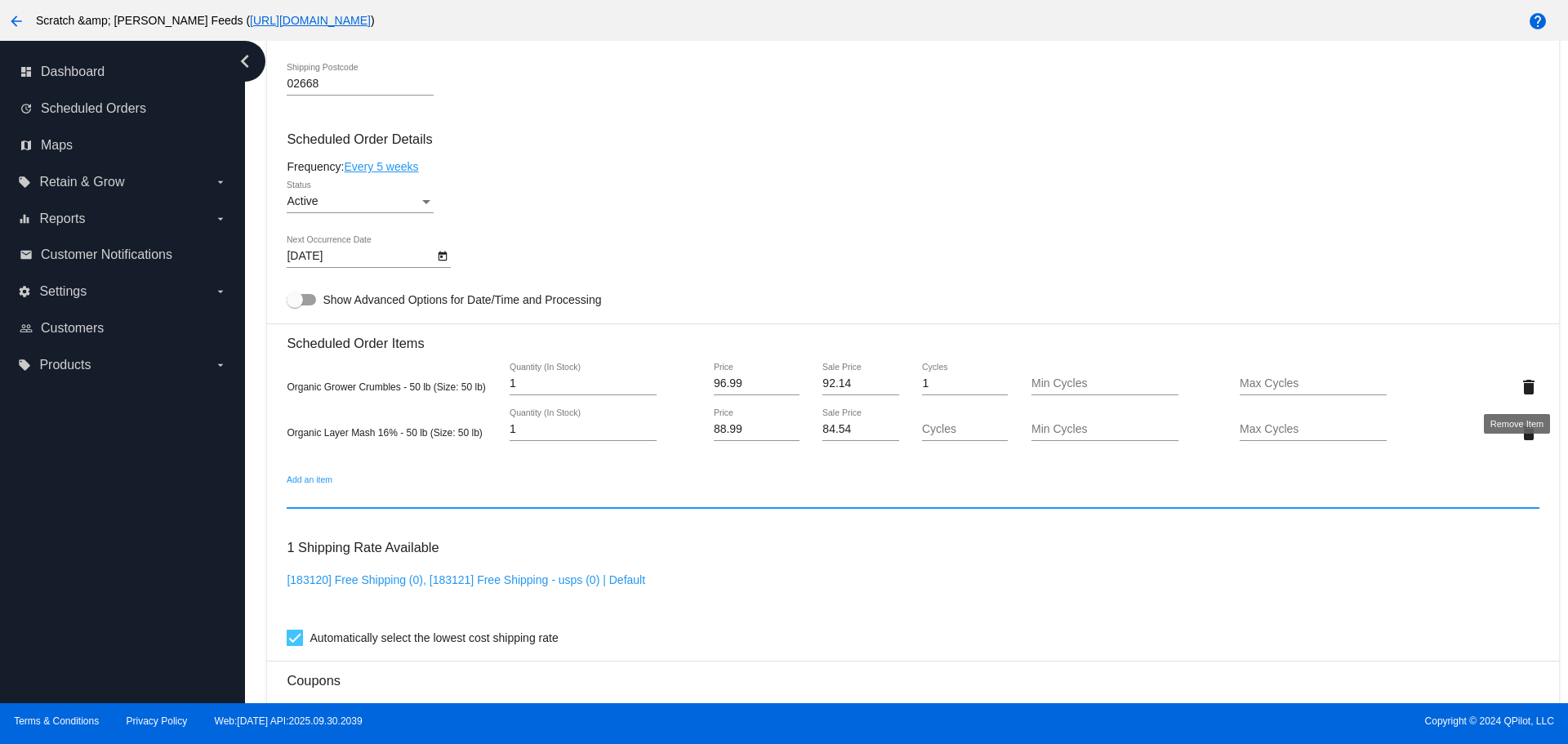
click at [1519, 383] on mat-icon "delete" at bounding box center [1528, 387] width 20 height 20
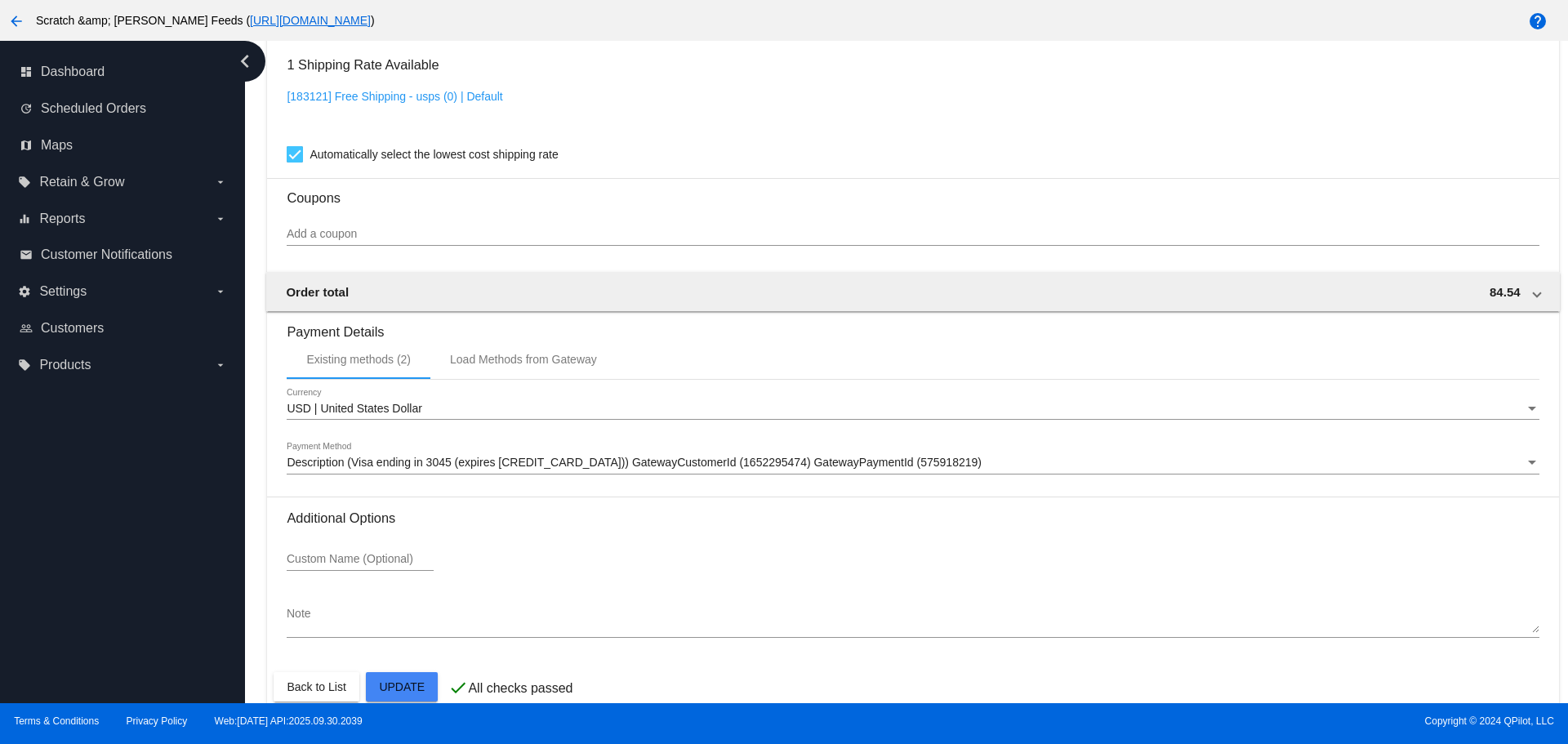
scroll to position [1359, 0]
